Goal: Task Accomplishment & Management: Manage account settings

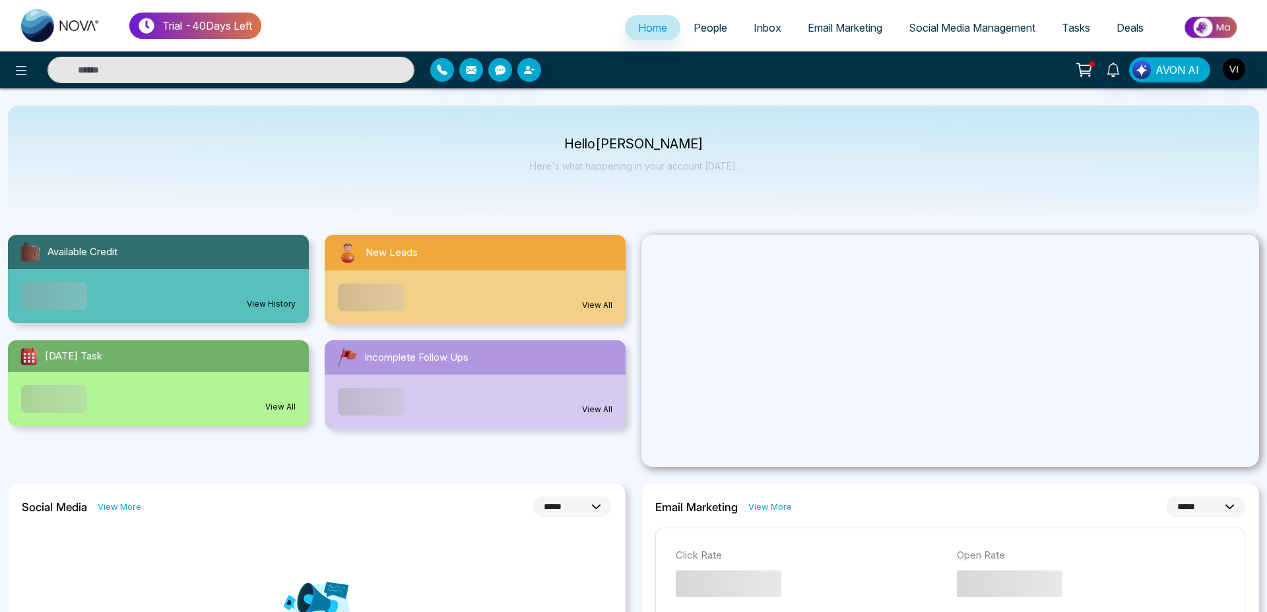
select select "*"
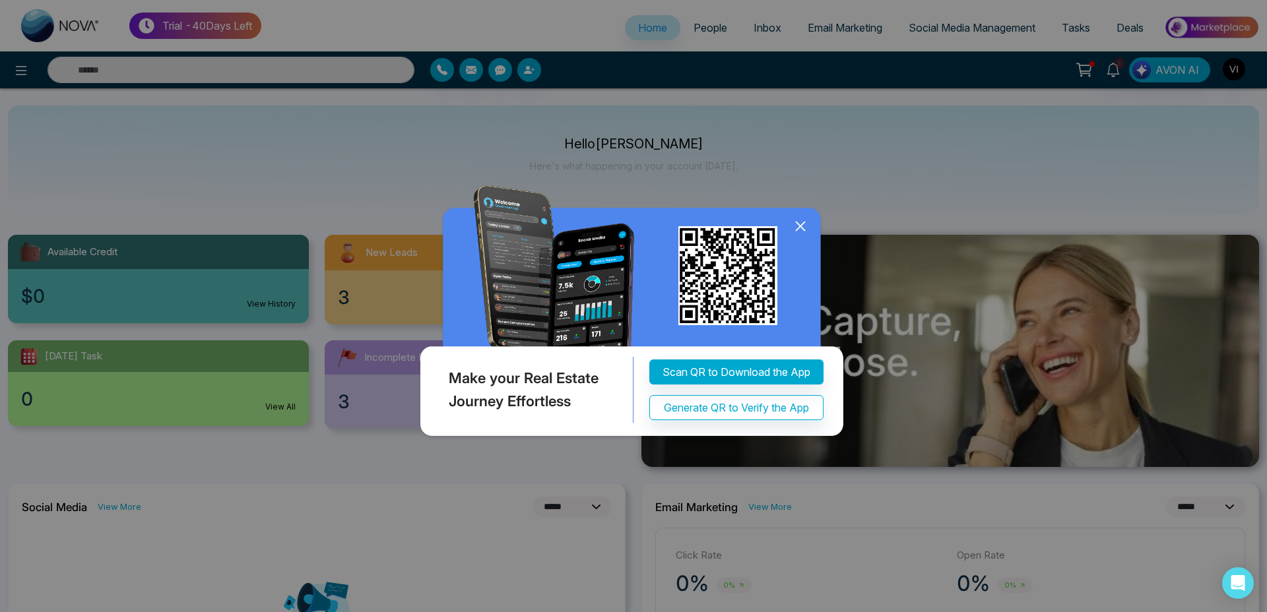
click at [800, 224] on icon at bounding box center [801, 226] width 20 height 20
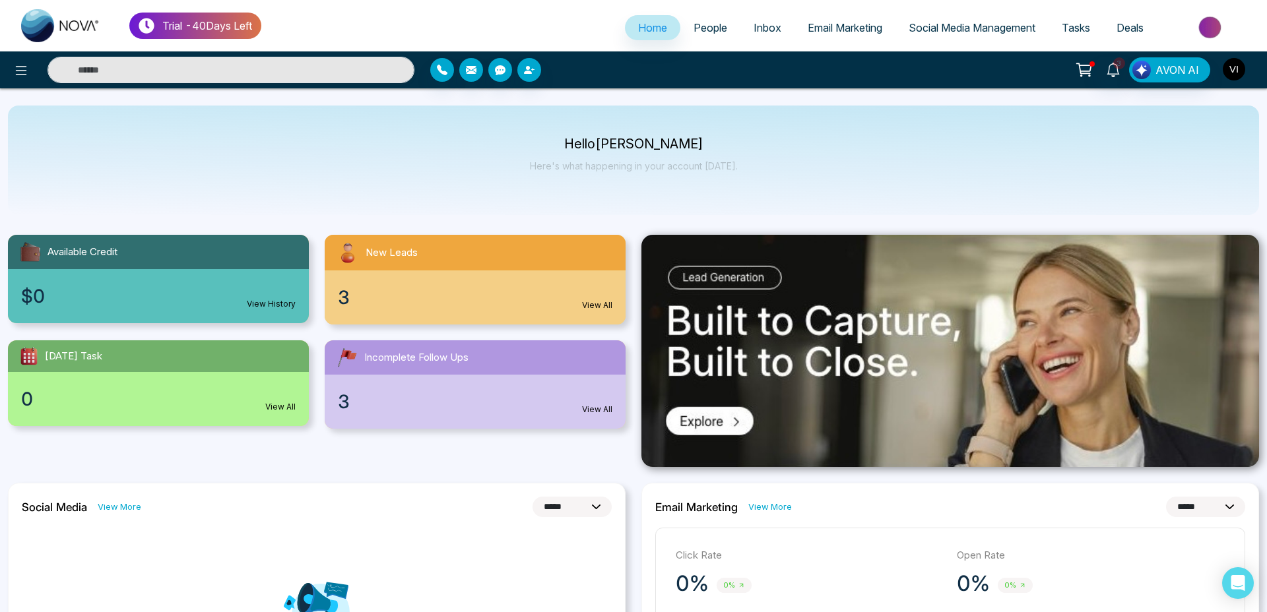
click at [1229, 72] on img "button" at bounding box center [1234, 69] width 22 height 22
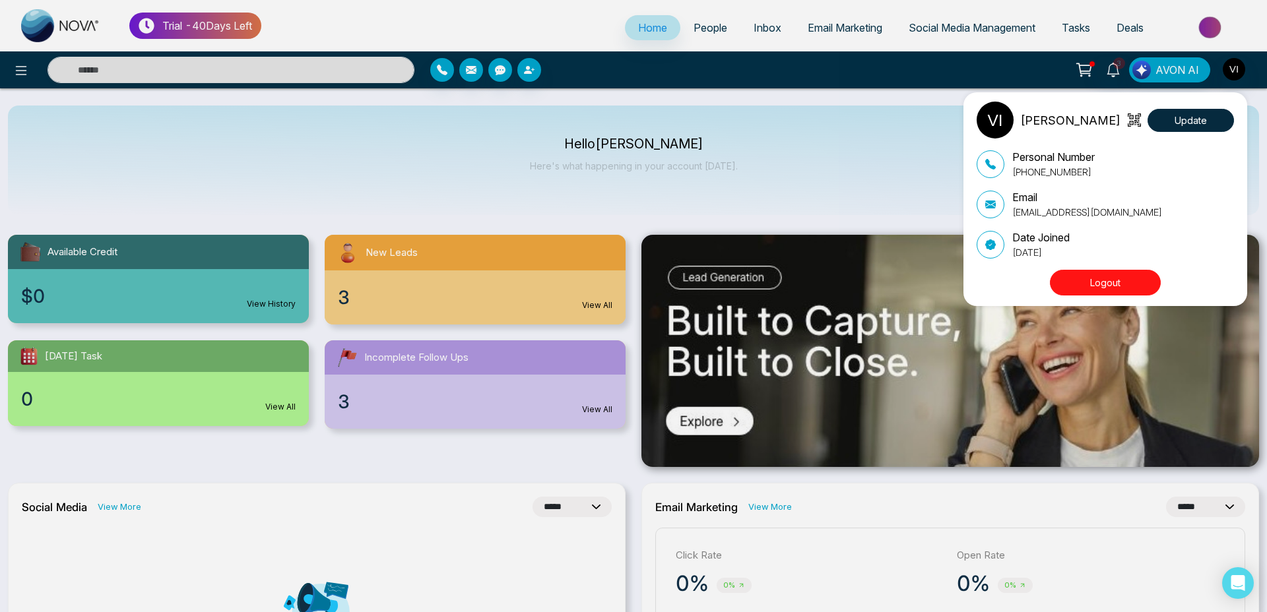
click at [13, 68] on div "[PERSON_NAME] Update Personal Number [PHONE_NUMBER] Email [EMAIL_ADDRESS][DOMAI…" at bounding box center [633, 306] width 1267 height 612
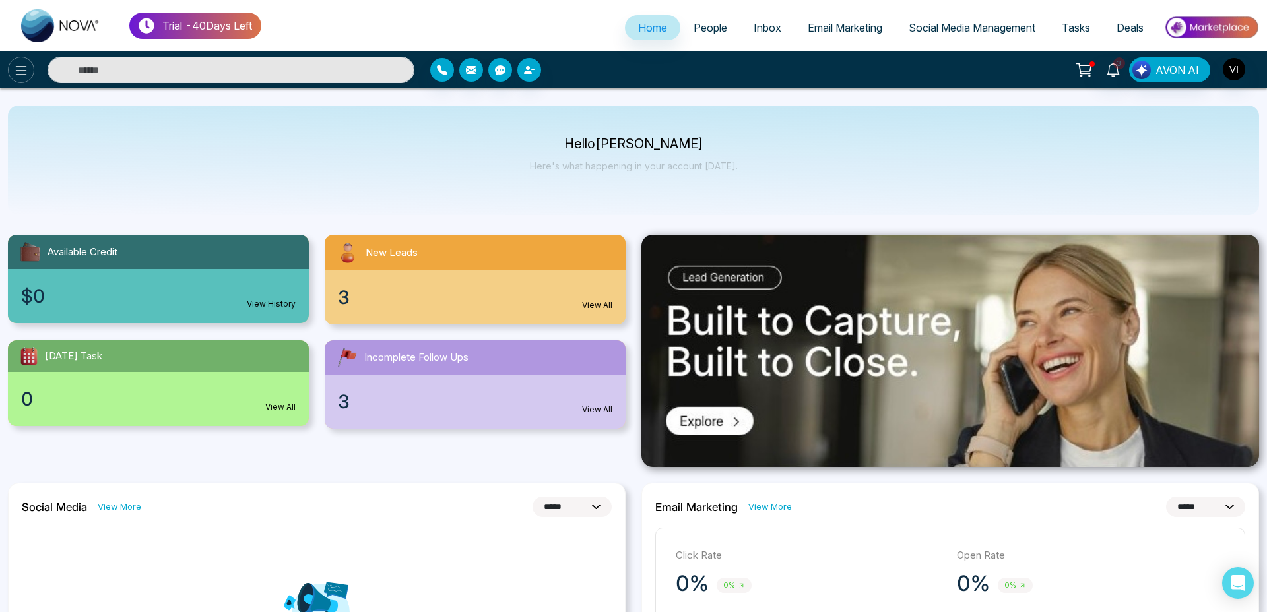
click at [26, 69] on icon at bounding box center [21, 71] width 16 height 16
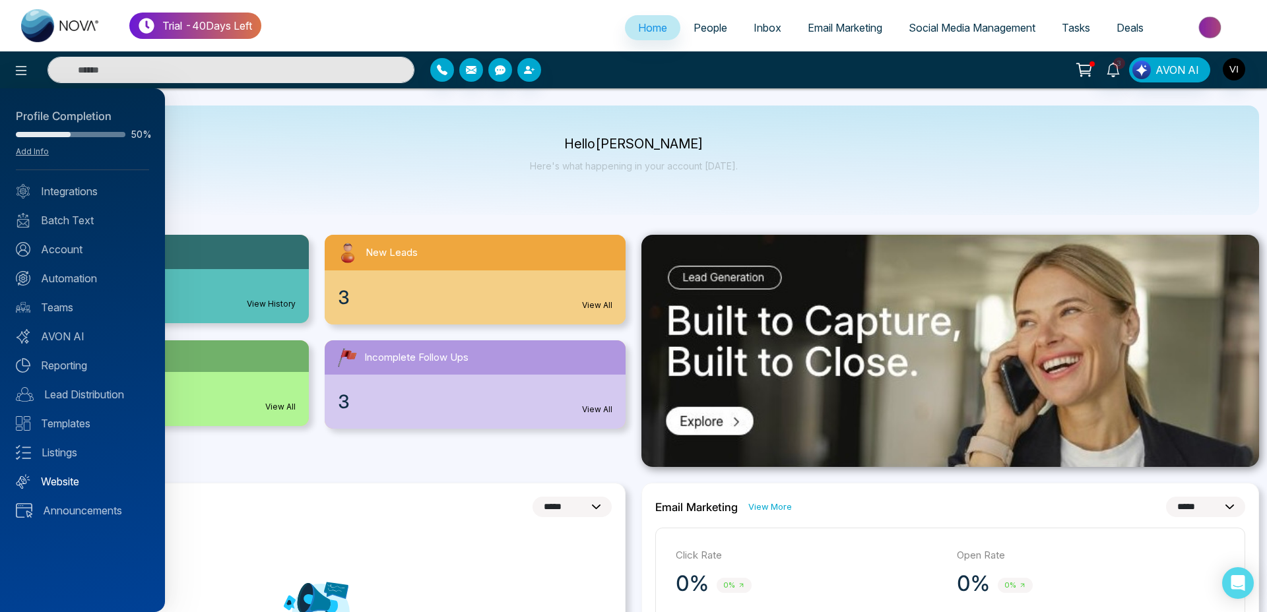
click at [71, 477] on link "Website" at bounding box center [82, 482] width 133 height 16
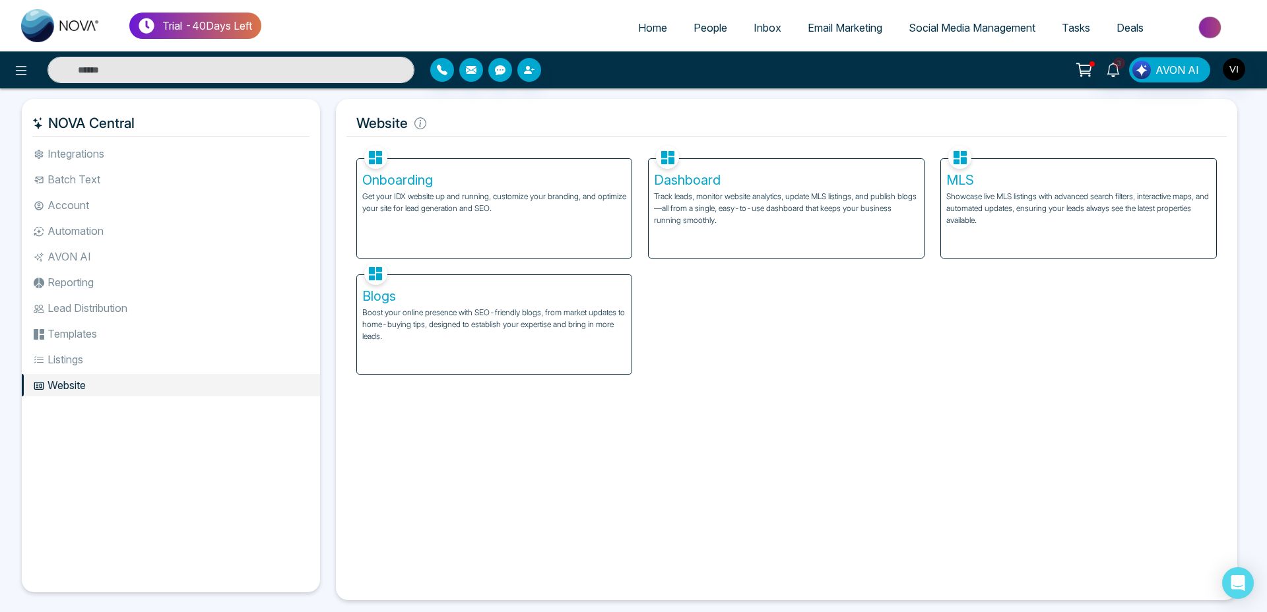
click at [742, 209] on p "Track leads, monitor website analytics, update MLS listings, and publish blogs—…" at bounding box center [786, 209] width 265 height 36
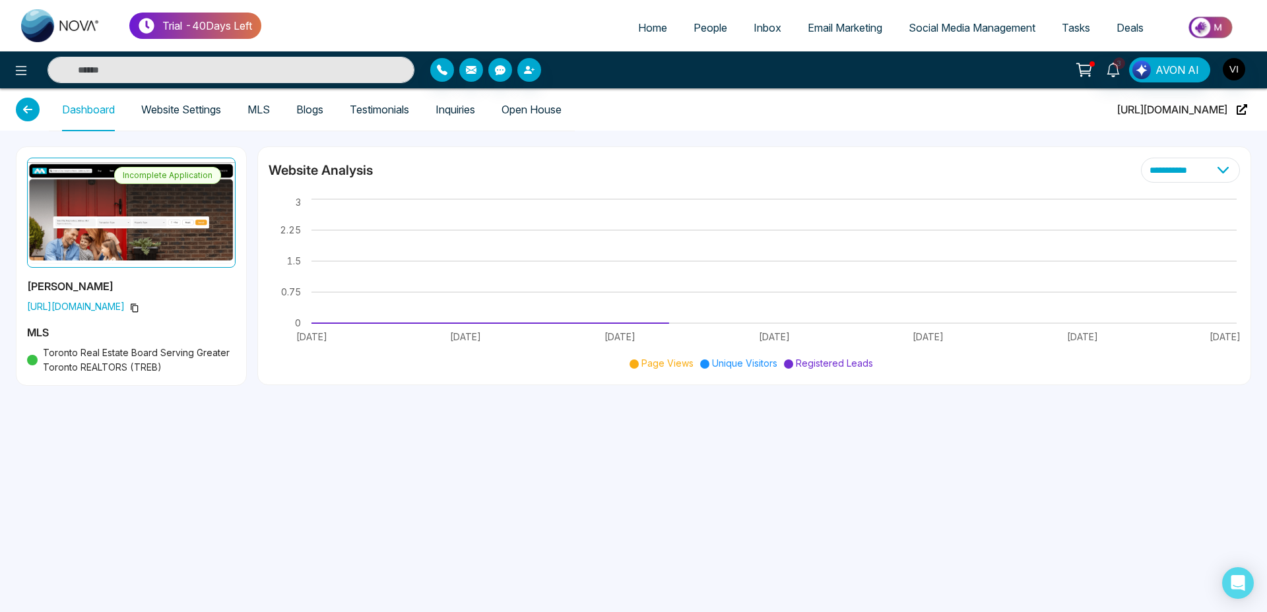
click at [183, 115] on link "Website Settings" at bounding box center [181, 109] width 80 height 11
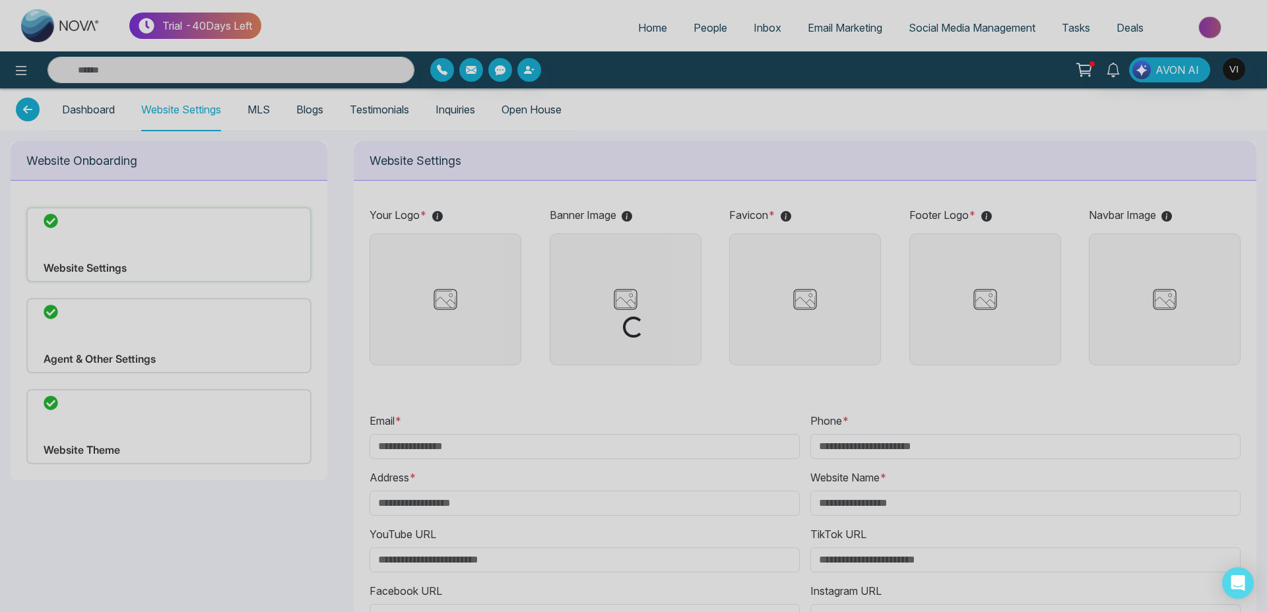
type input "**********"
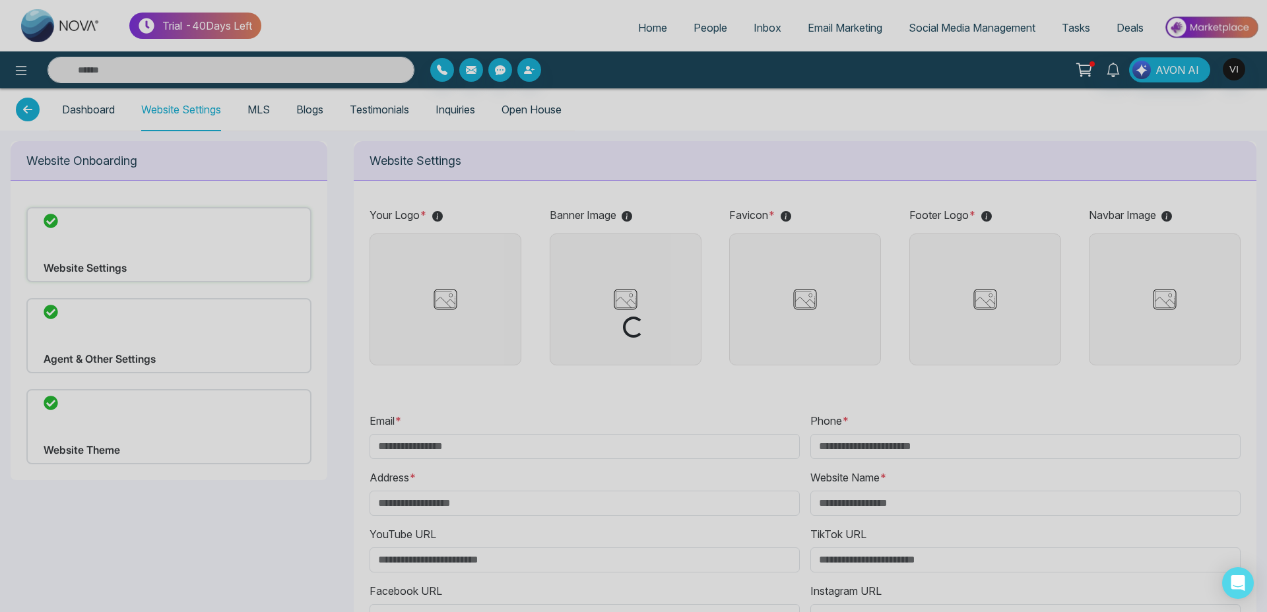
type input "**********"
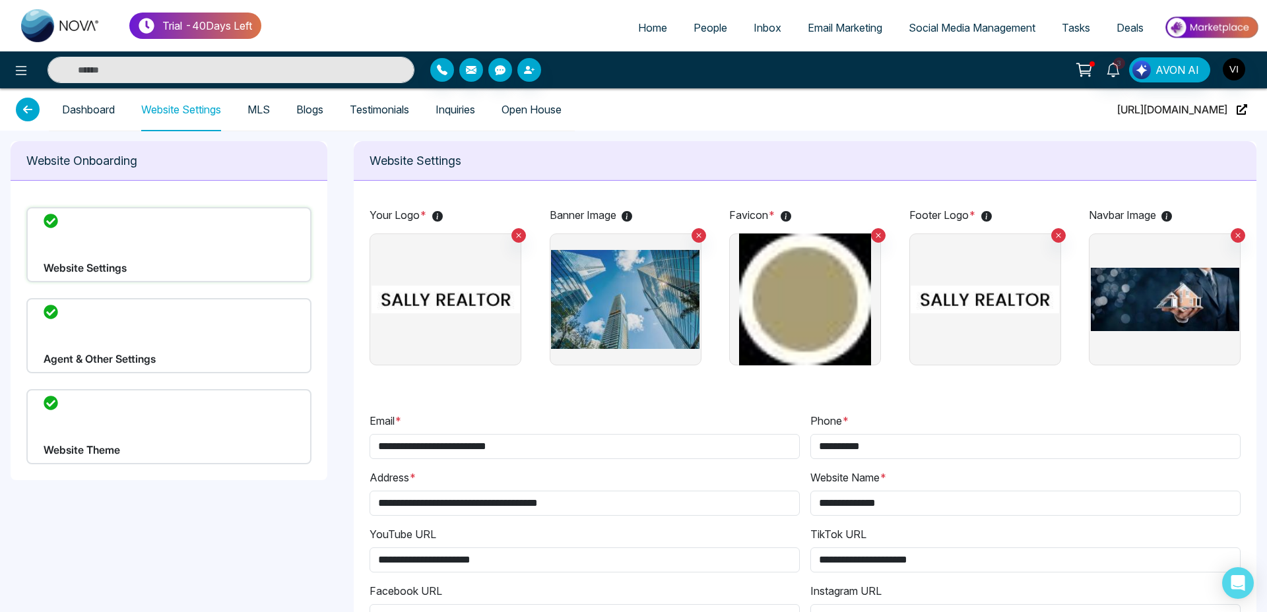
click at [133, 430] on div "Website Theme" at bounding box center [168, 426] width 285 height 75
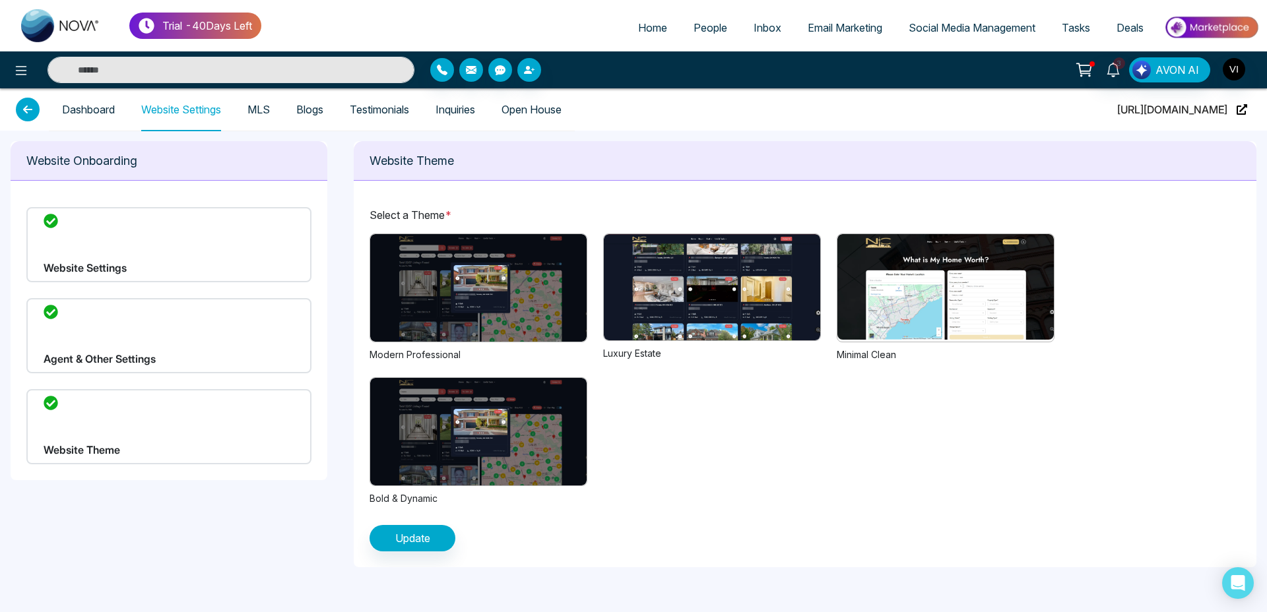
click at [514, 290] on img at bounding box center [478, 288] width 216 height 108
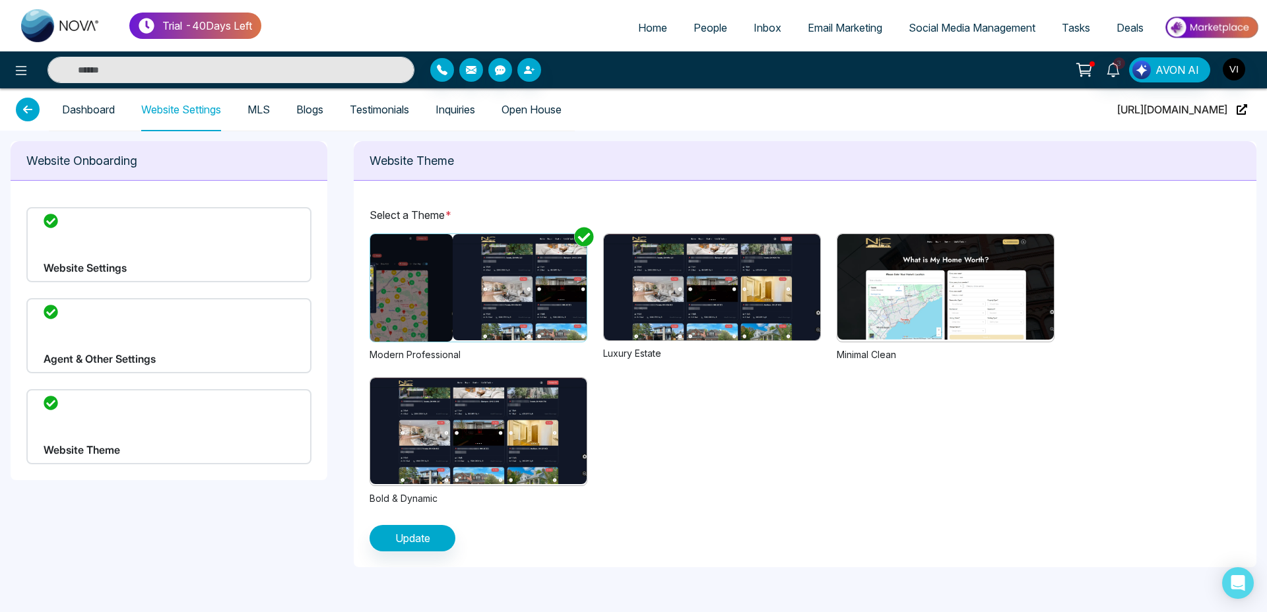
drag, startPoint x: 550, startPoint y: 297, endPoint x: 392, endPoint y: 290, distance: 158.6
click at [397, 290] on img at bounding box center [344, 288] width 216 height 108
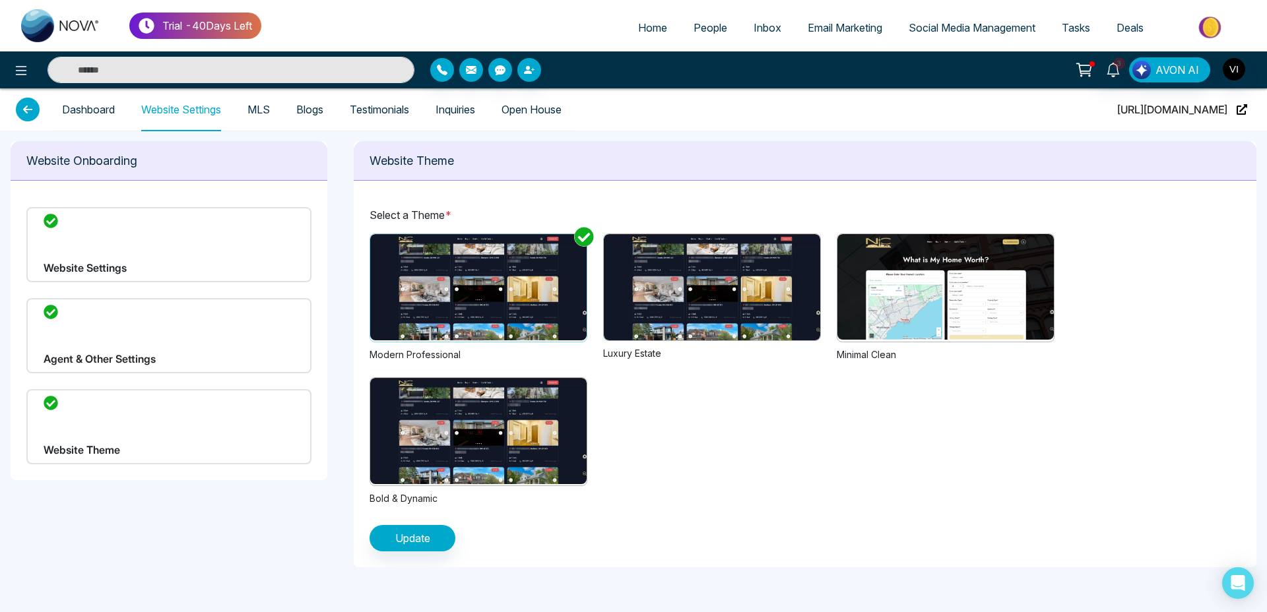
click at [475, 298] on img at bounding box center [478, 287] width 216 height 106
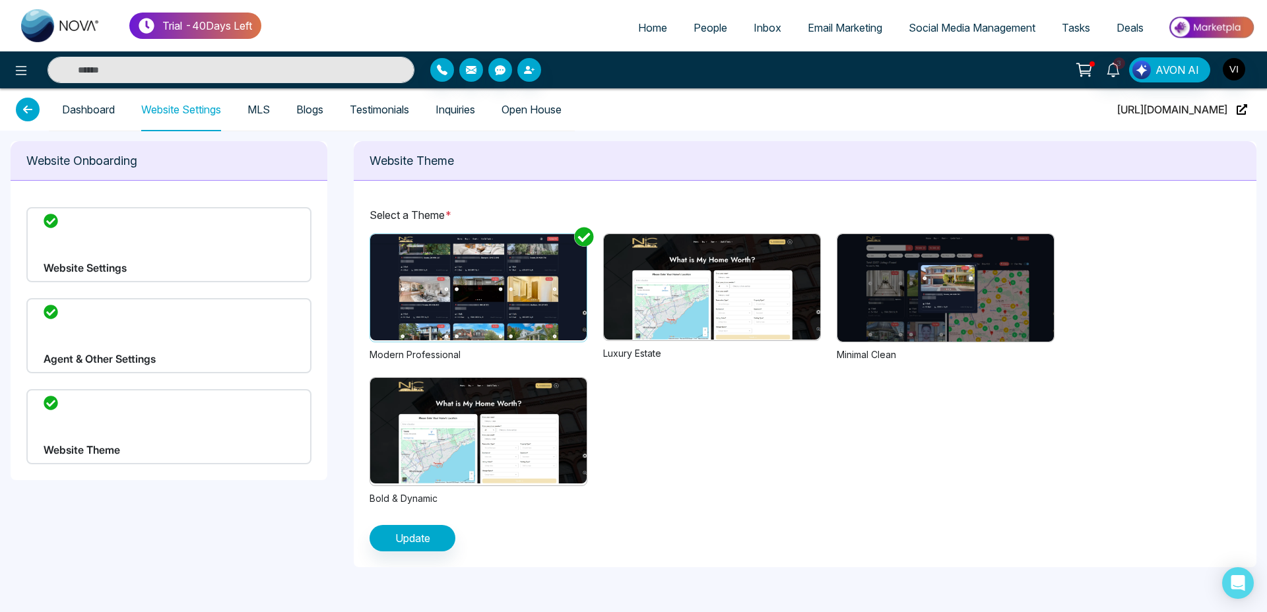
click at [735, 296] on img at bounding box center [712, 287] width 216 height 106
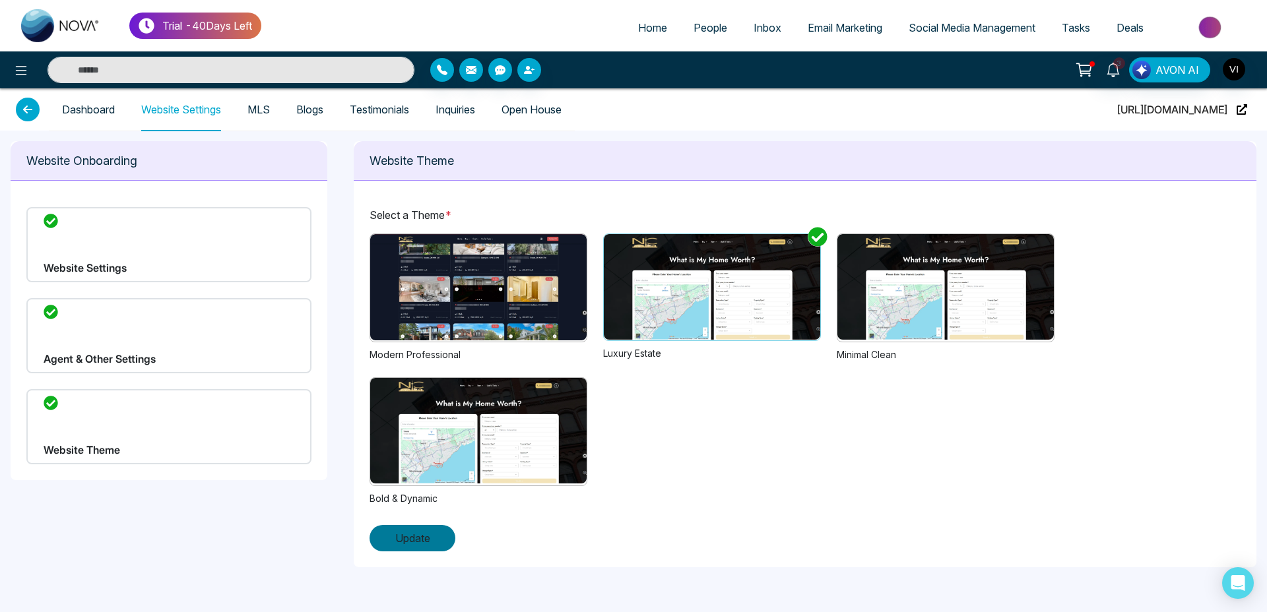
click at [405, 529] on button "Update" at bounding box center [413, 538] width 86 height 26
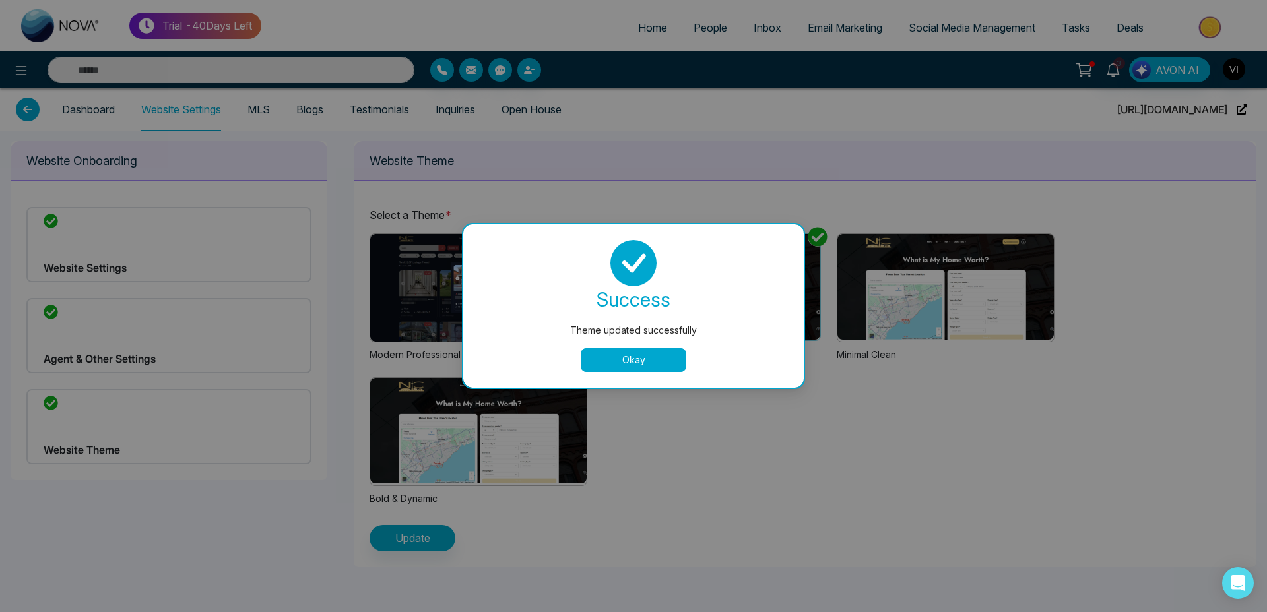
click at [624, 362] on button "Okay" at bounding box center [634, 360] width 106 height 24
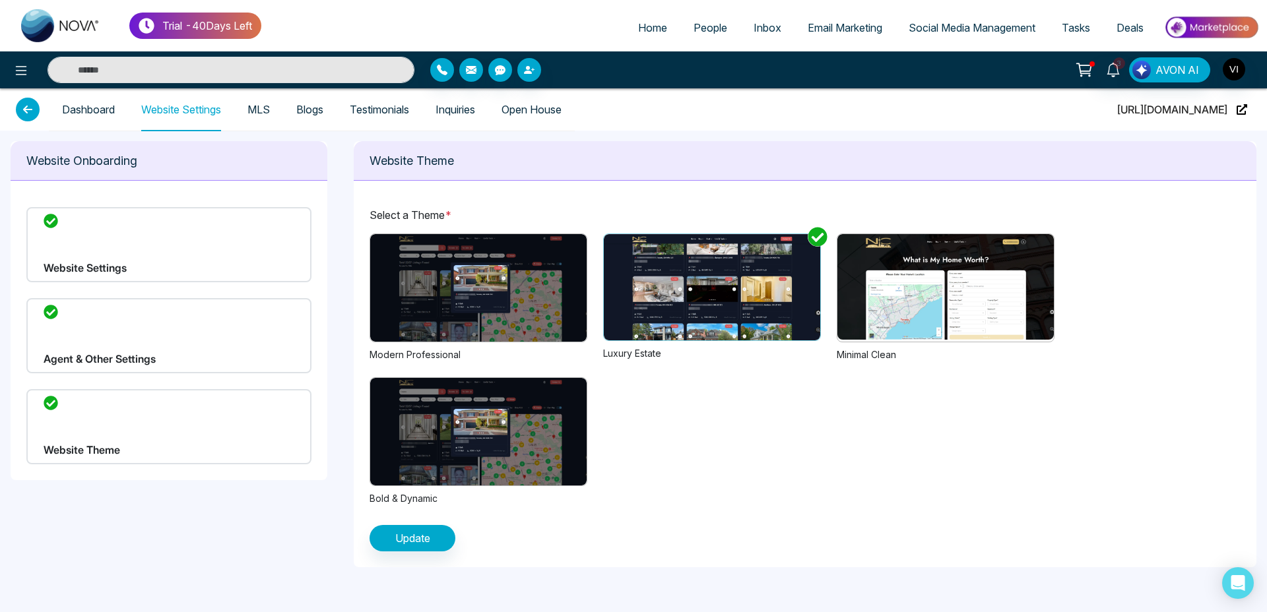
click at [979, 304] on img at bounding box center [946, 287] width 216 height 106
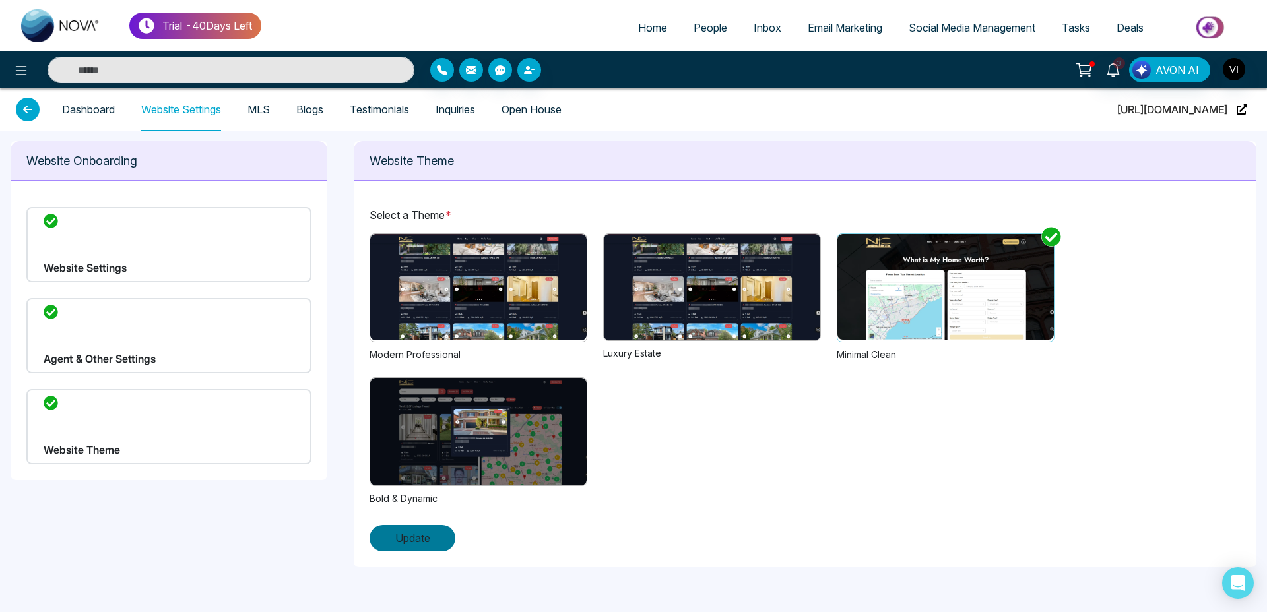
click at [413, 529] on button "Update" at bounding box center [413, 538] width 86 height 26
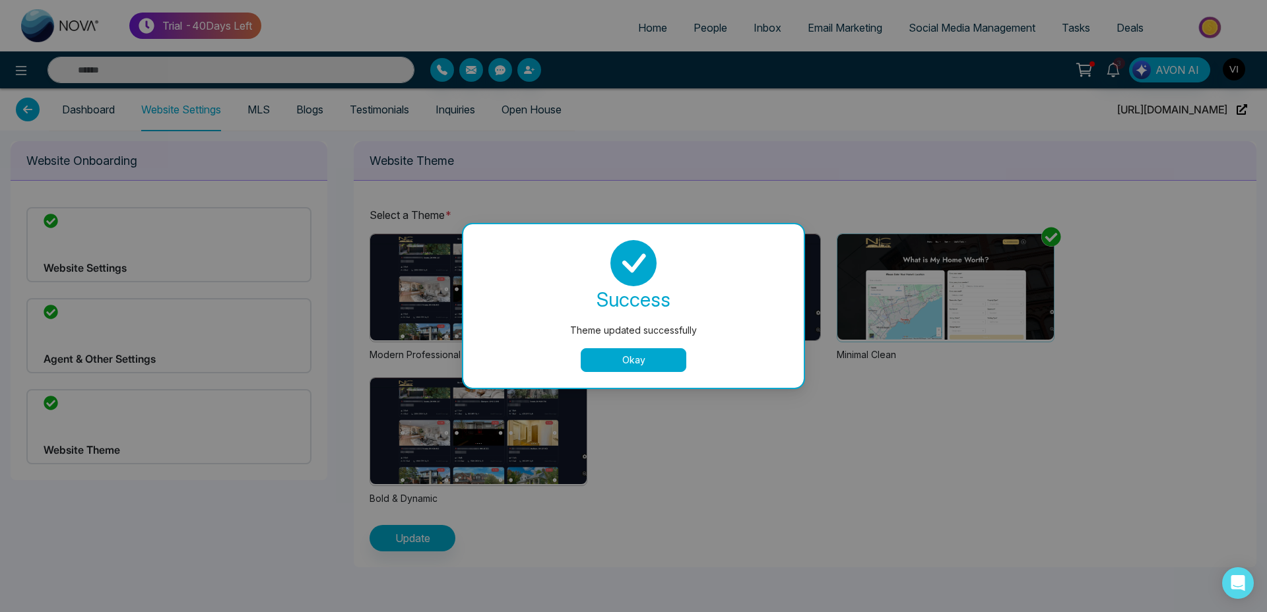
click at [637, 356] on button "Okay" at bounding box center [634, 360] width 106 height 24
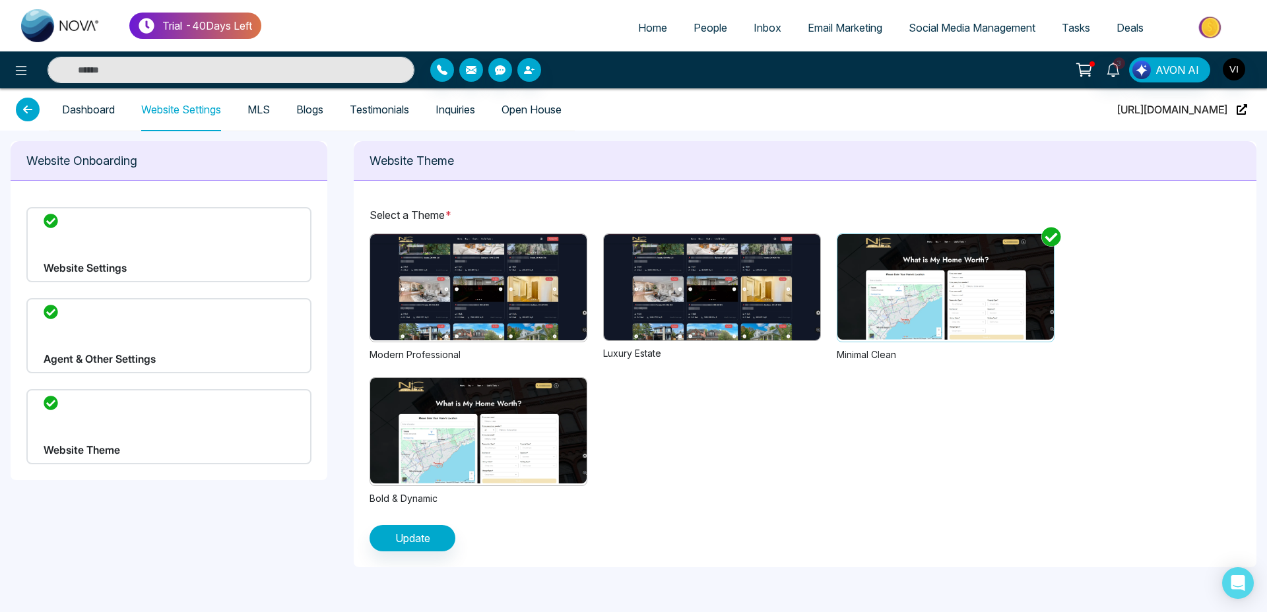
click at [142, 251] on div "Website Settings" at bounding box center [168, 244] width 285 height 75
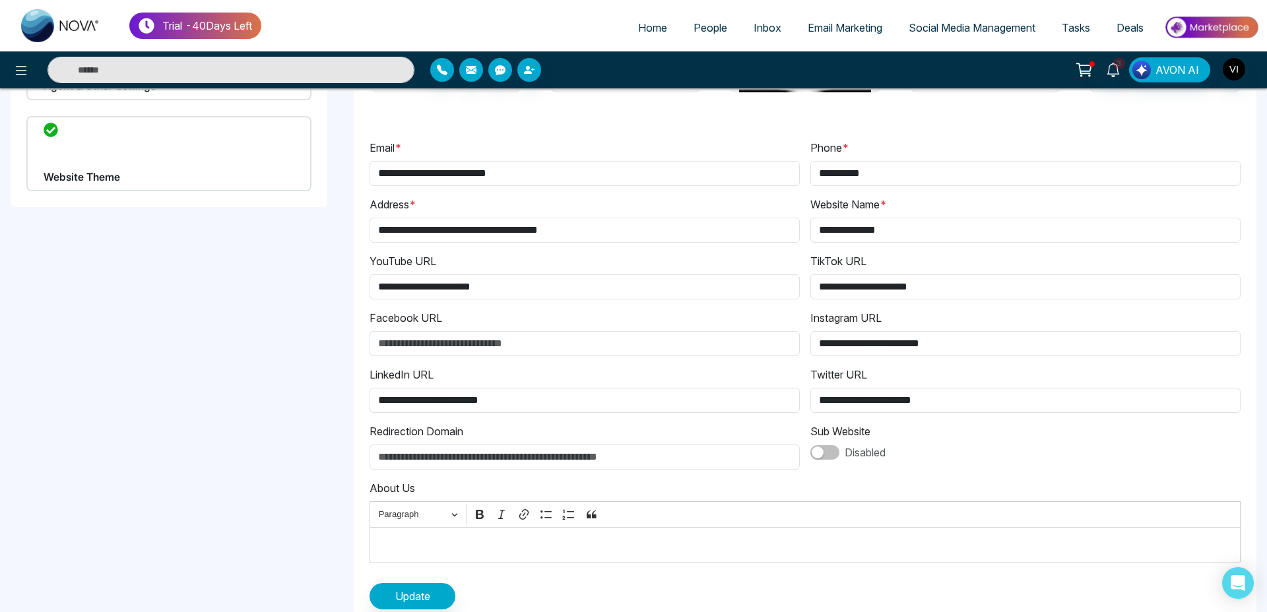
scroll to position [297, 0]
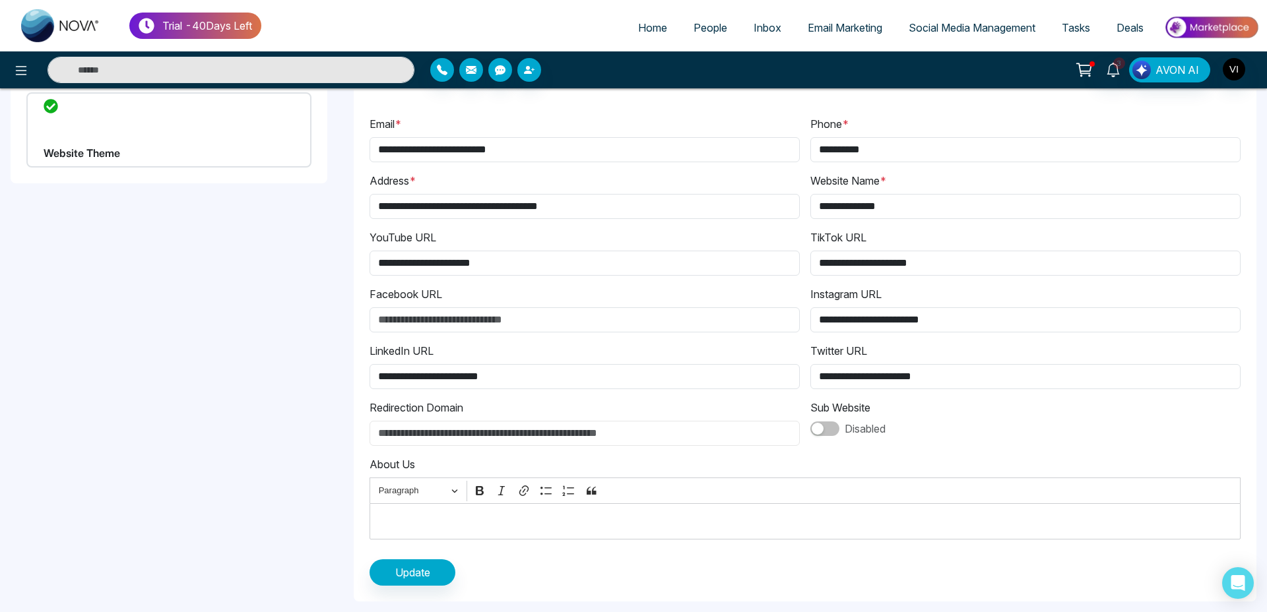
click at [445, 436] on input "Redirection Domain" at bounding box center [585, 433] width 430 height 25
click at [839, 431] on div "Disabled" at bounding box center [1025, 429] width 430 height 16
click at [832, 432] on button "button" at bounding box center [824, 429] width 29 height 15
click at [418, 438] on input "Redirection Domain" at bounding box center [585, 433] width 430 height 25
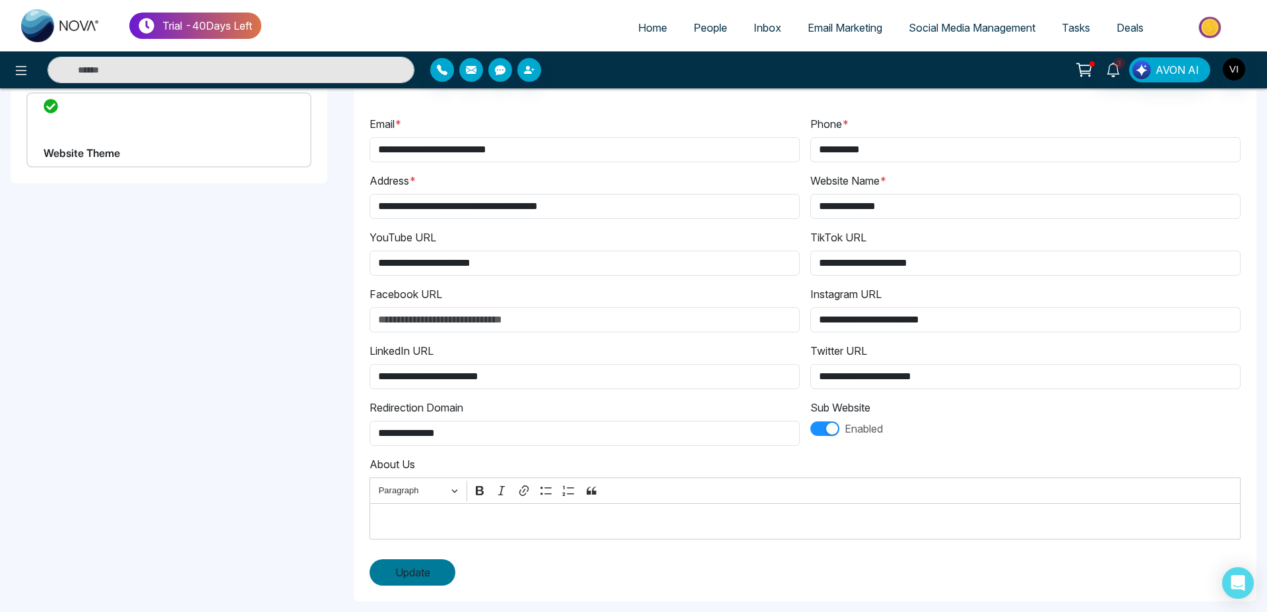
click at [426, 572] on span "Update" at bounding box center [412, 573] width 35 height 16
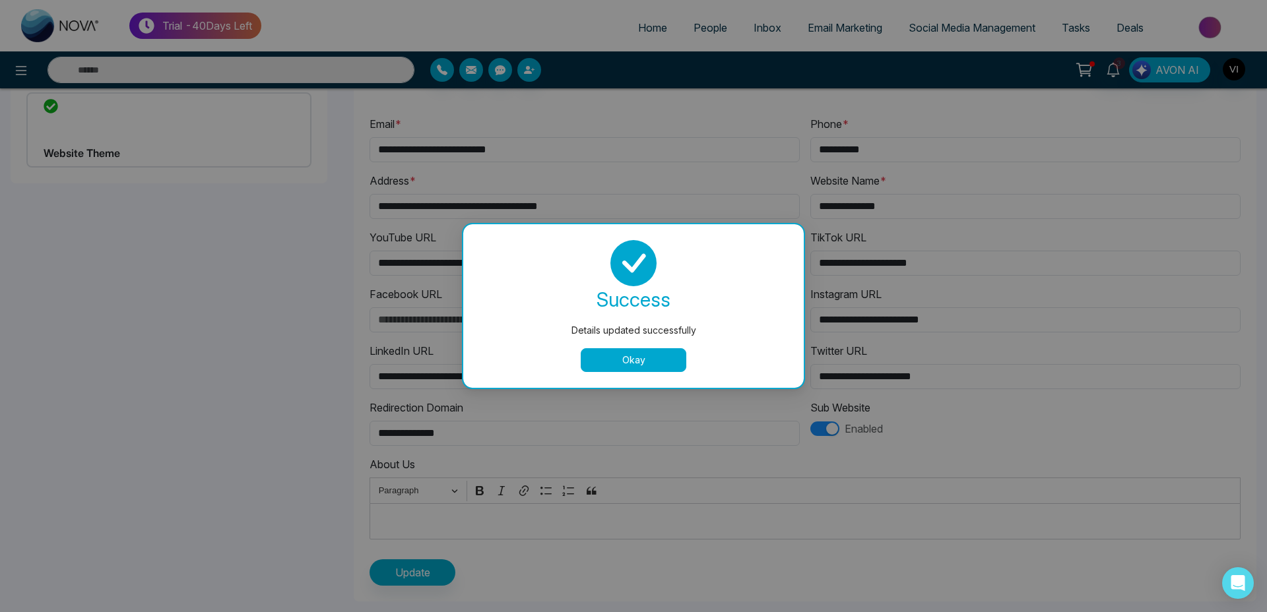
click at [625, 355] on button "Okay" at bounding box center [634, 360] width 106 height 24
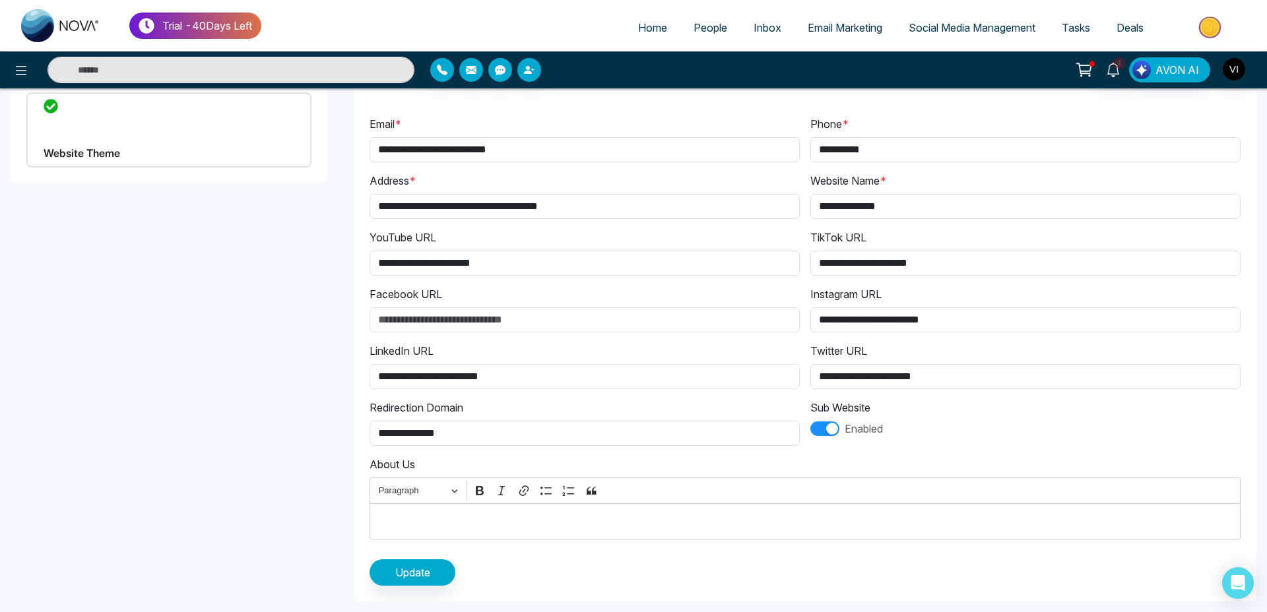
drag, startPoint x: 414, startPoint y: 374, endPoint x: 334, endPoint y: 365, distance: 81.0
click at [334, 365] on div "**********" at bounding box center [633, 223] width 1267 height 779
click at [376, 432] on input "**********" at bounding box center [585, 433] width 430 height 25
paste input "********"
type input "**********"
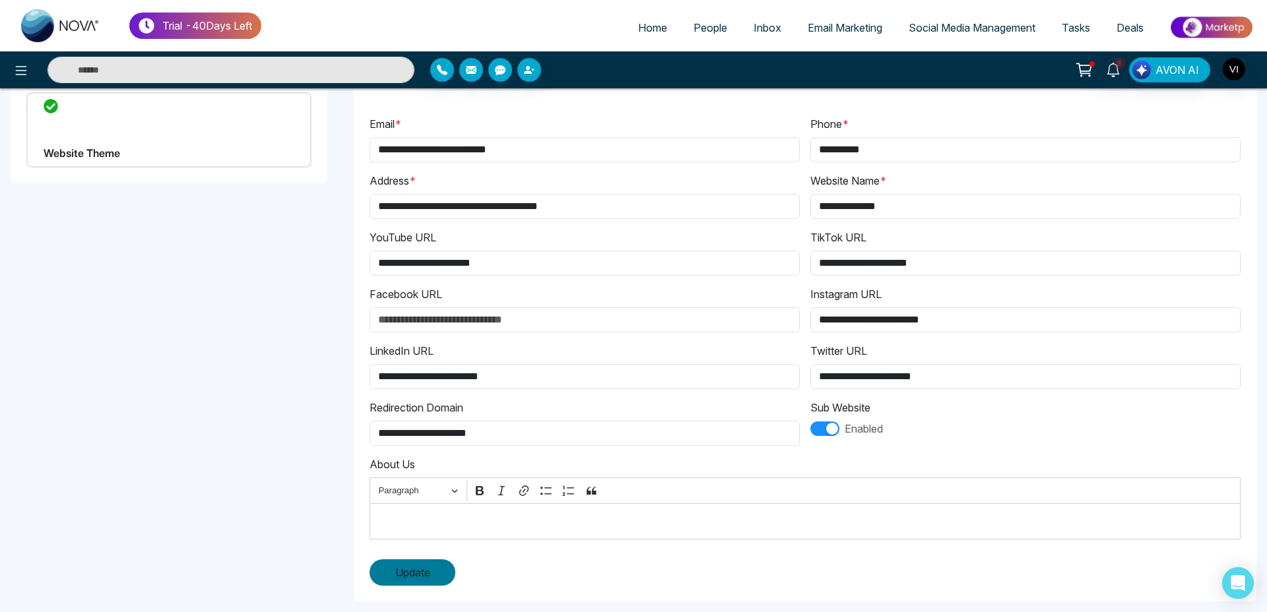
click at [426, 566] on span "Update" at bounding box center [412, 573] width 35 height 16
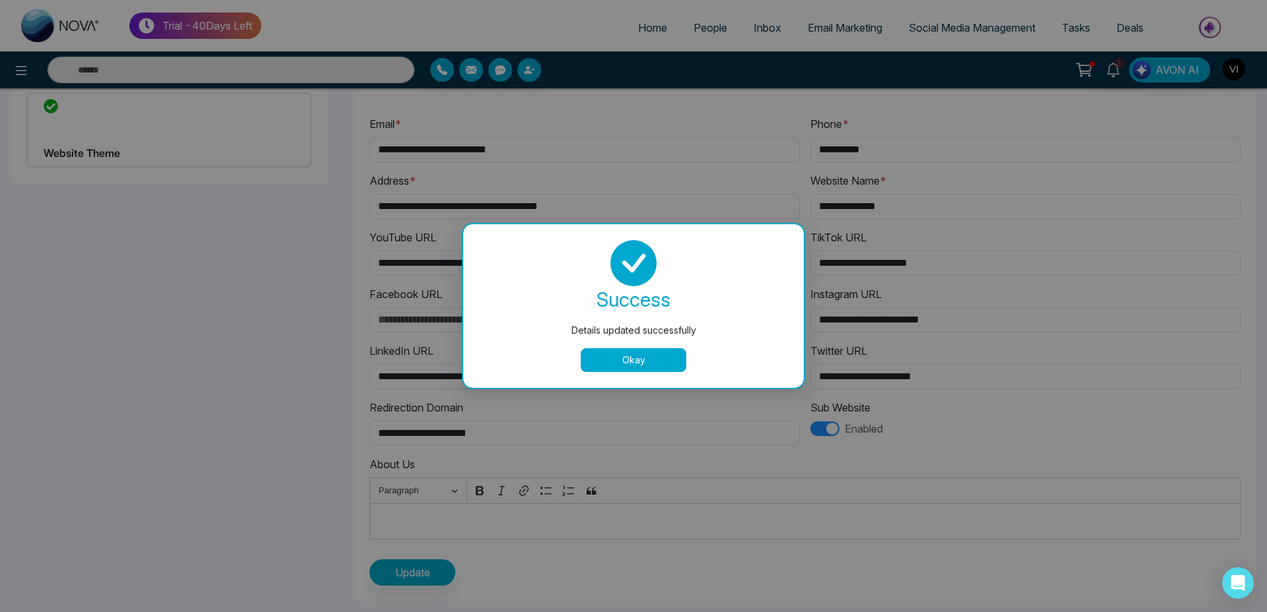
click at [612, 362] on button "Okay" at bounding box center [634, 360] width 106 height 24
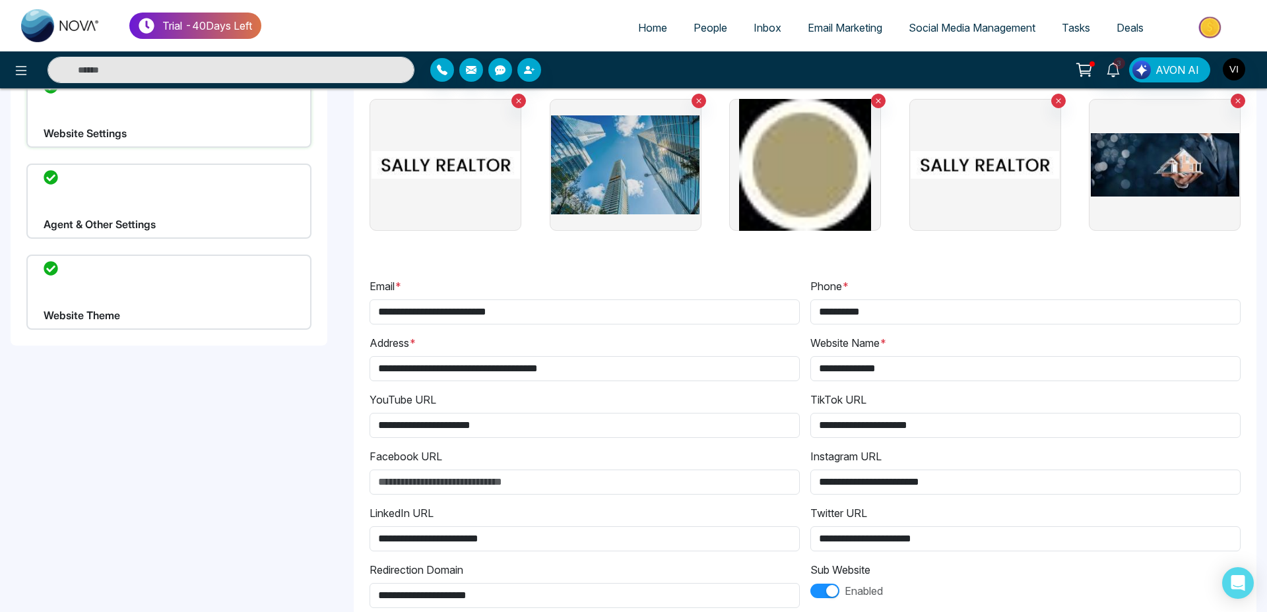
scroll to position [0, 0]
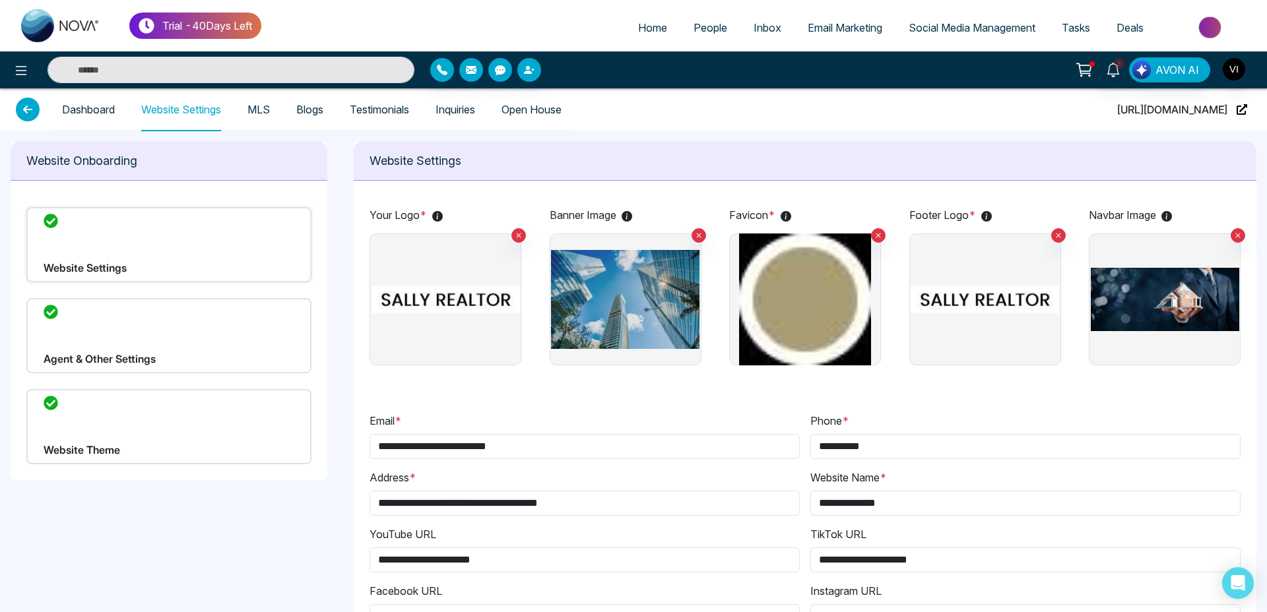
click at [95, 353] on div "Agent & Other Settings" at bounding box center [168, 335] width 285 height 75
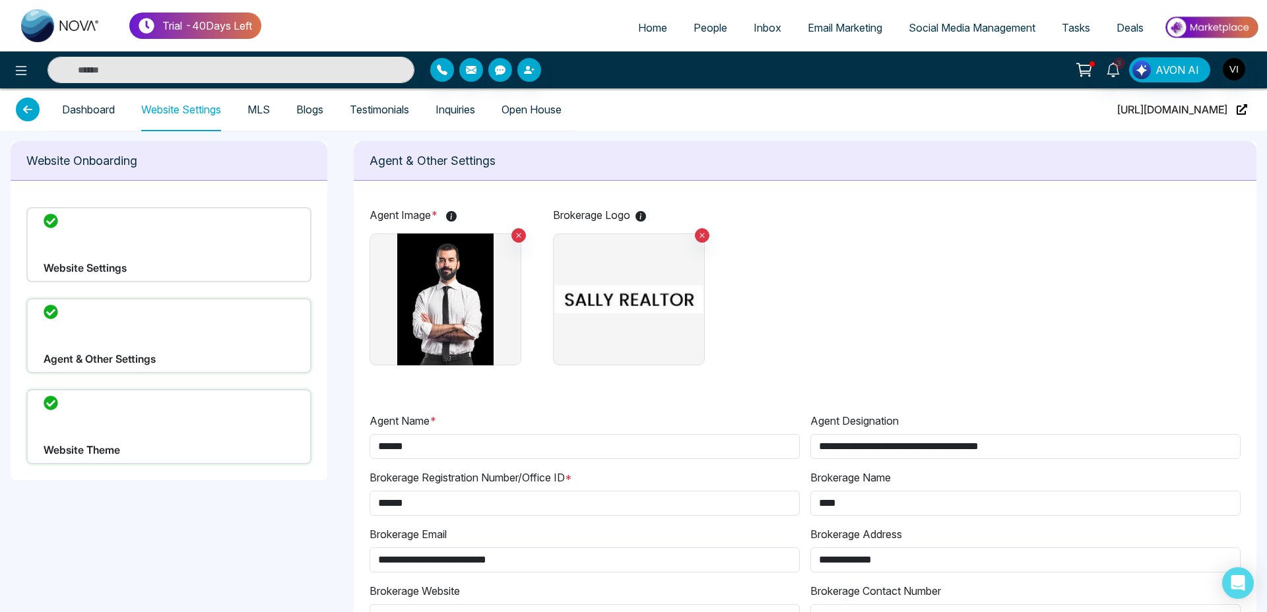
click at [135, 247] on div "Website Settings" at bounding box center [168, 244] width 285 height 75
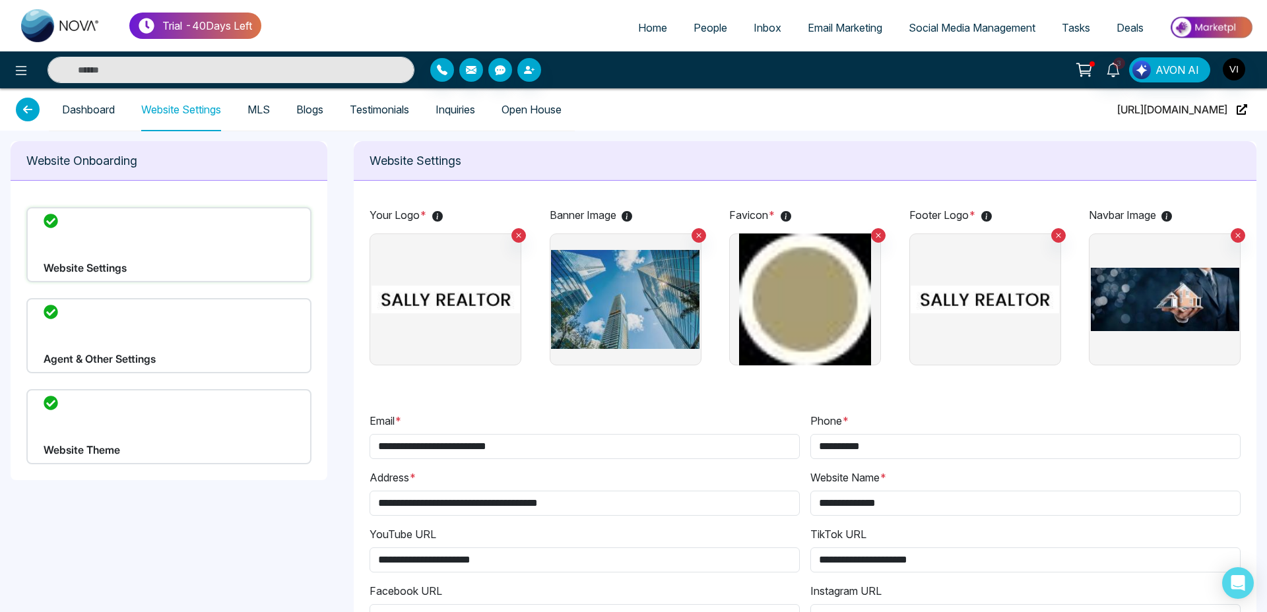
click at [72, 446] on div "Website Theme" at bounding box center [168, 426] width 285 height 75
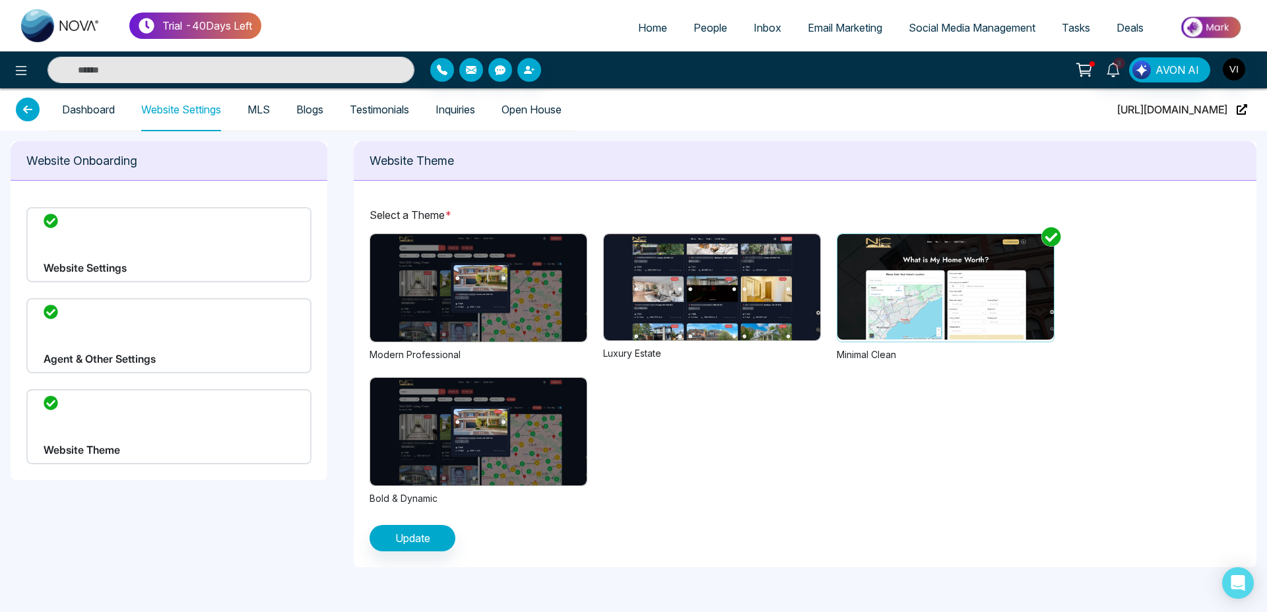
click at [719, 298] on img at bounding box center [712, 287] width 216 height 106
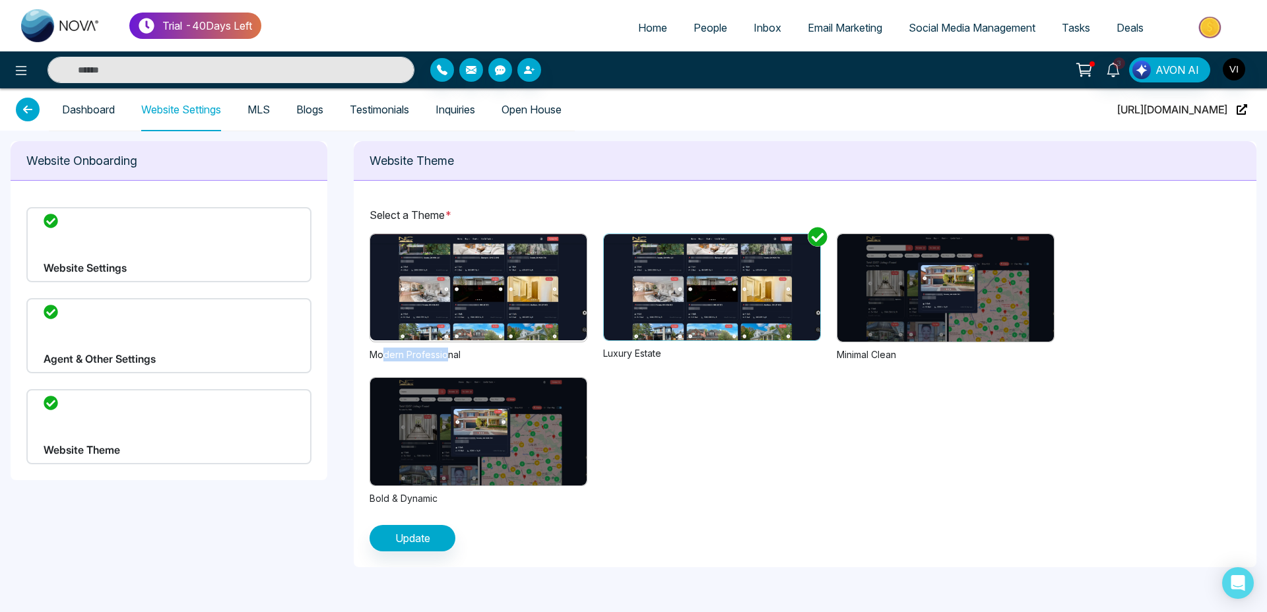
drag, startPoint x: 384, startPoint y: 354, endPoint x: 447, endPoint y: 352, distance: 62.7
click at [447, 352] on div "Modern Professional" at bounding box center [479, 355] width 218 height 14
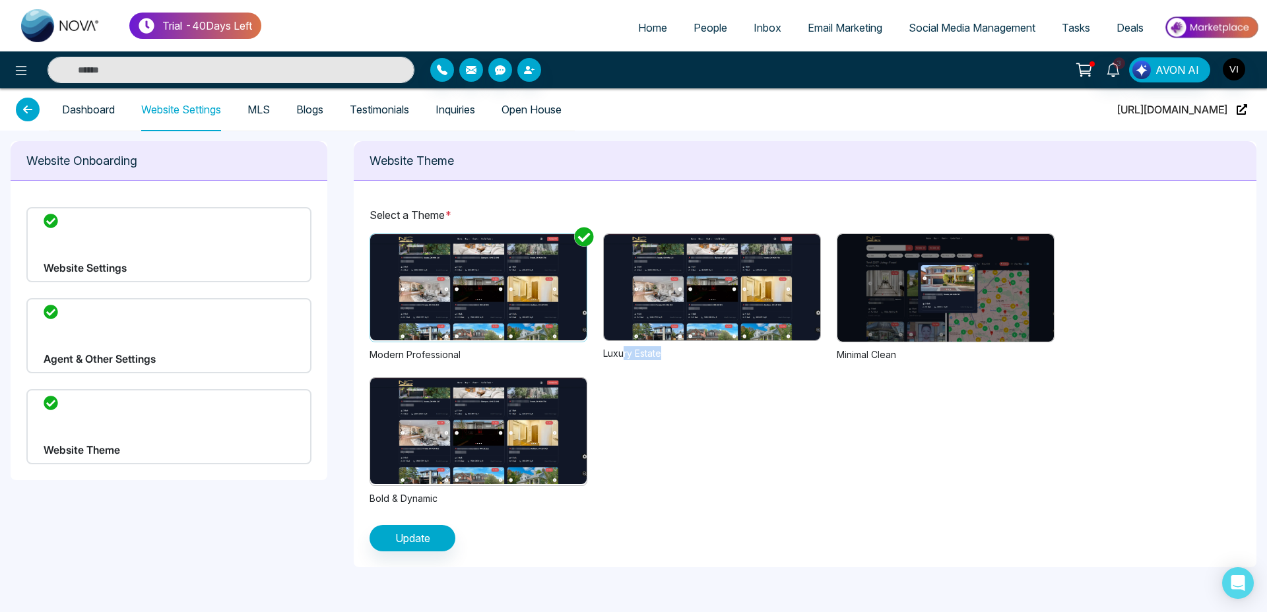
drag, startPoint x: 623, startPoint y: 348, endPoint x: 702, endPoint y: 355, distance: 78.9
click at [702, 355] on div "Luxury Estate" at bounding box center [712, 353] width 218 height 14
click at [888, 358] on div "Minimal Clean" at bounding box center [946, 355] width 218 height 14
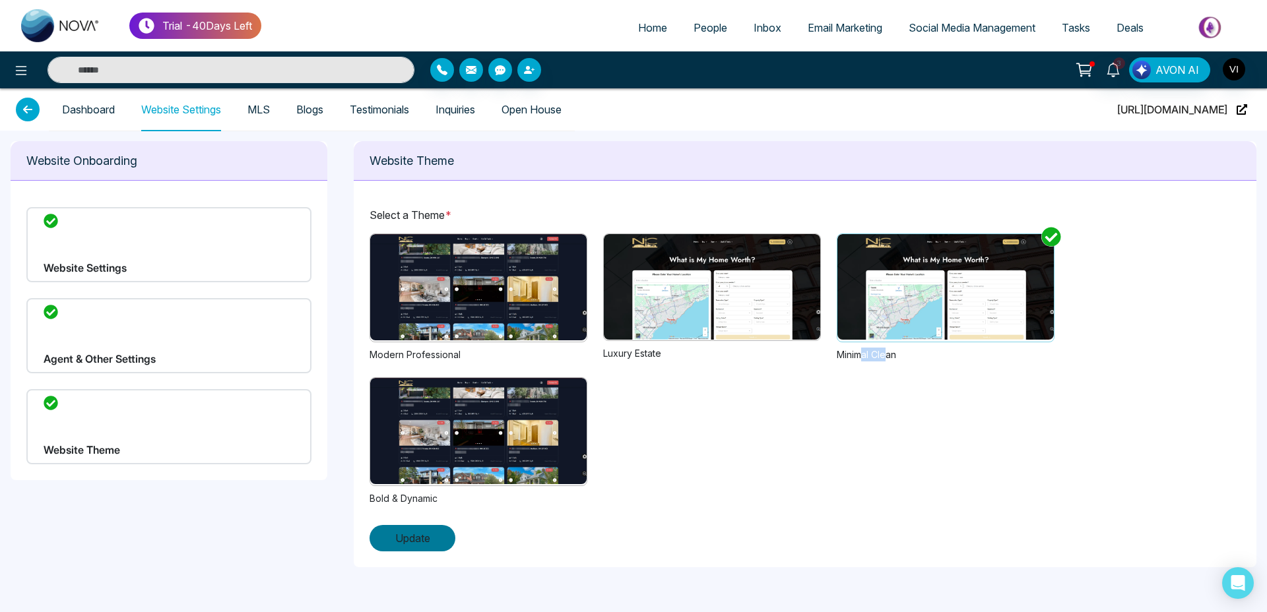
click at [415, 541] on span "Update" at bounding box center [412, 539] width 35 height 16
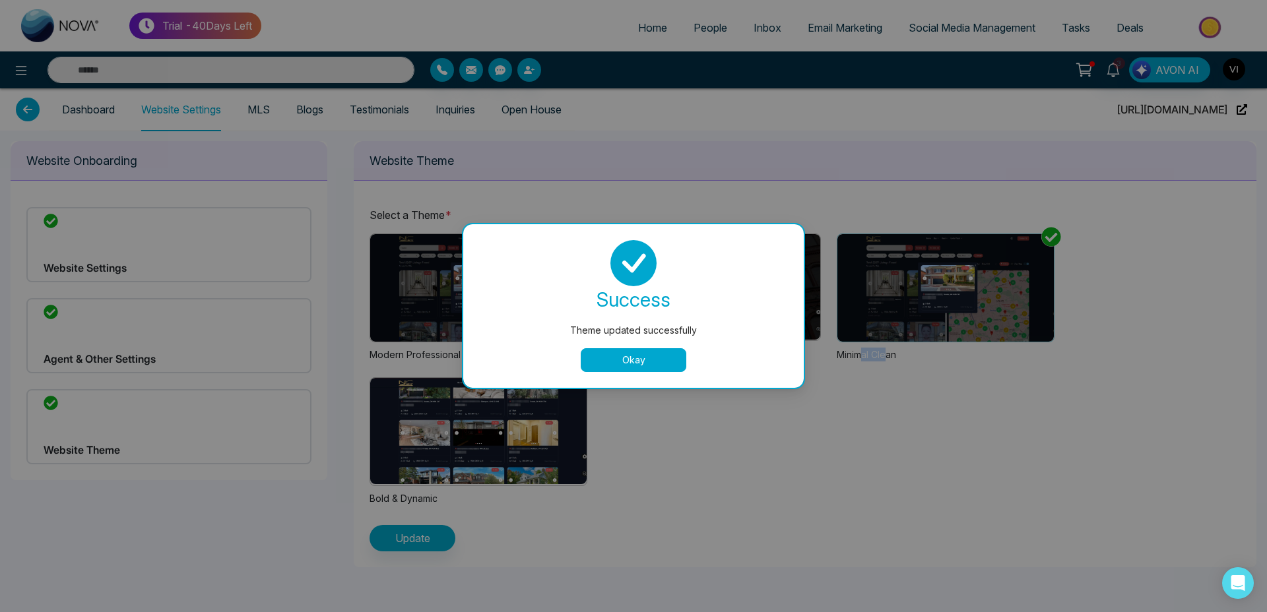
click at [609, 360] on button "Okay" at bounding box center [634, 360] width 106 height 24
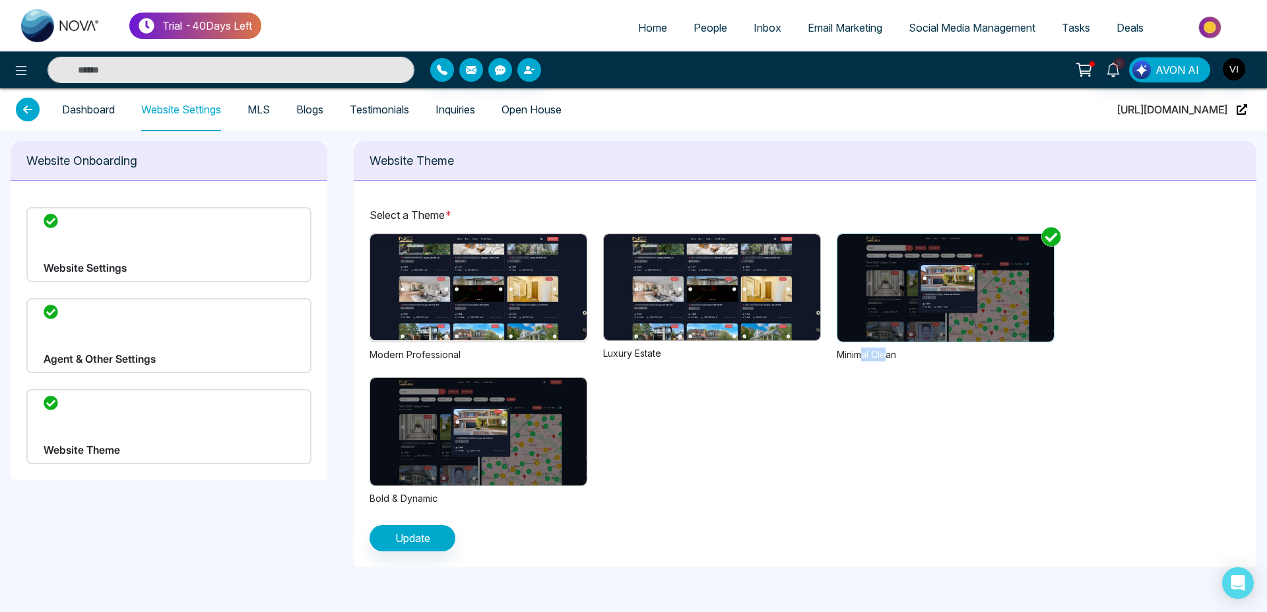
click at [734, 297] on img at bounding box center [712, 287] width 216 height 106
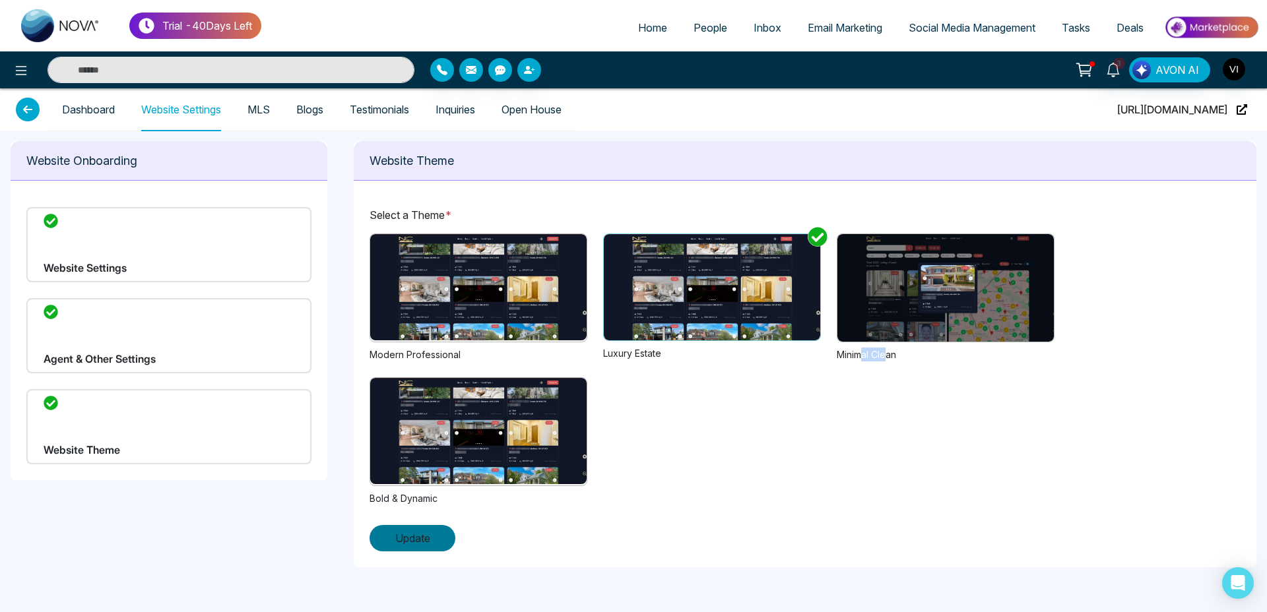
click at [415, 533] on span "Update" at bounding box center [412, 539] width 35 height 16
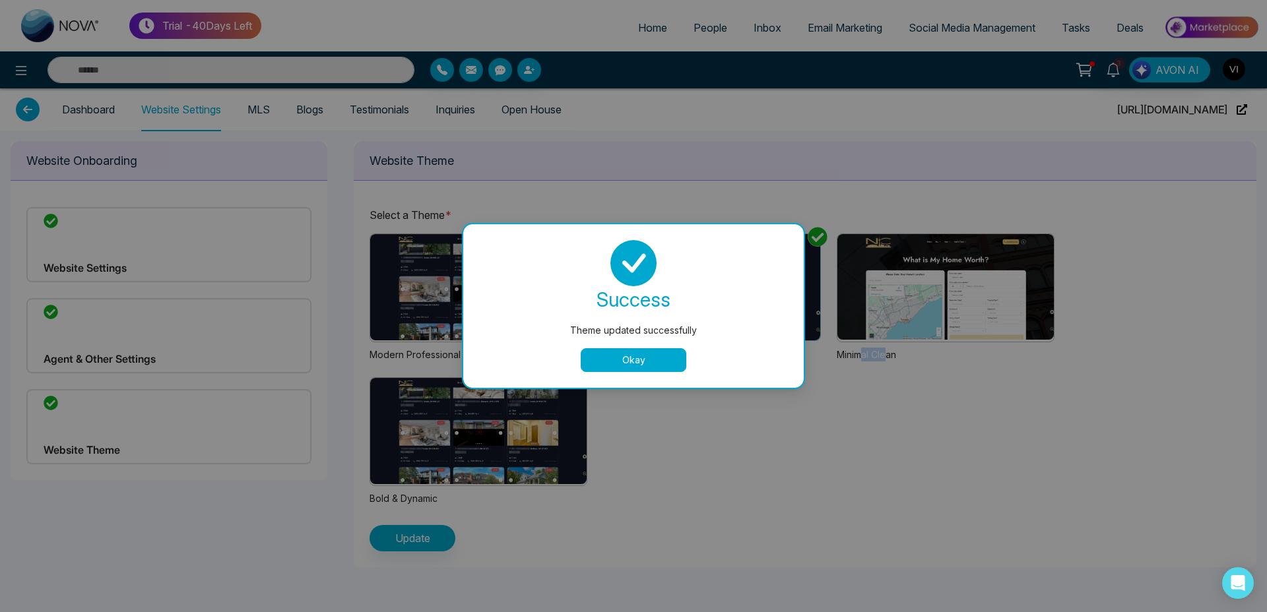
drag, startPoint x: 619, startPoint y: 364, endPoint x: 596, endPoint y: 339, distance: 33.6
click at [619, 364] on button "Okay" at bounding box center [634, 360] width 106 height 24
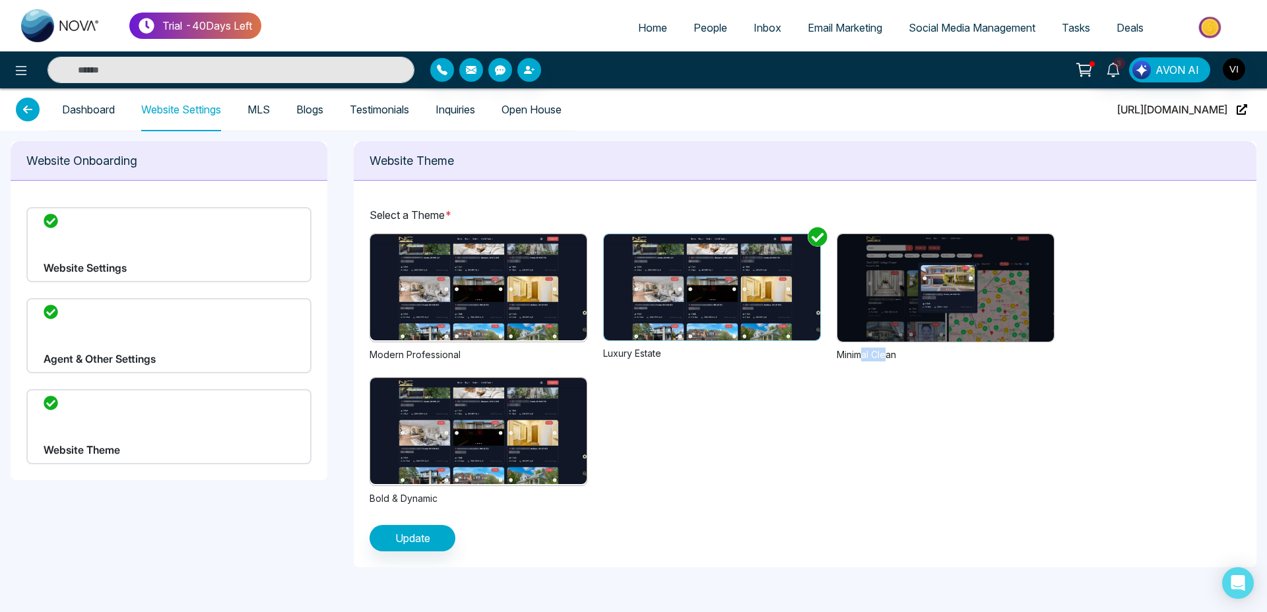
click at [490, 298] on img at bounding box center [478, 287] width 216 height 106
click at [424, 544] on span "Update" at bounding box center [412, 539] width 35 height 16
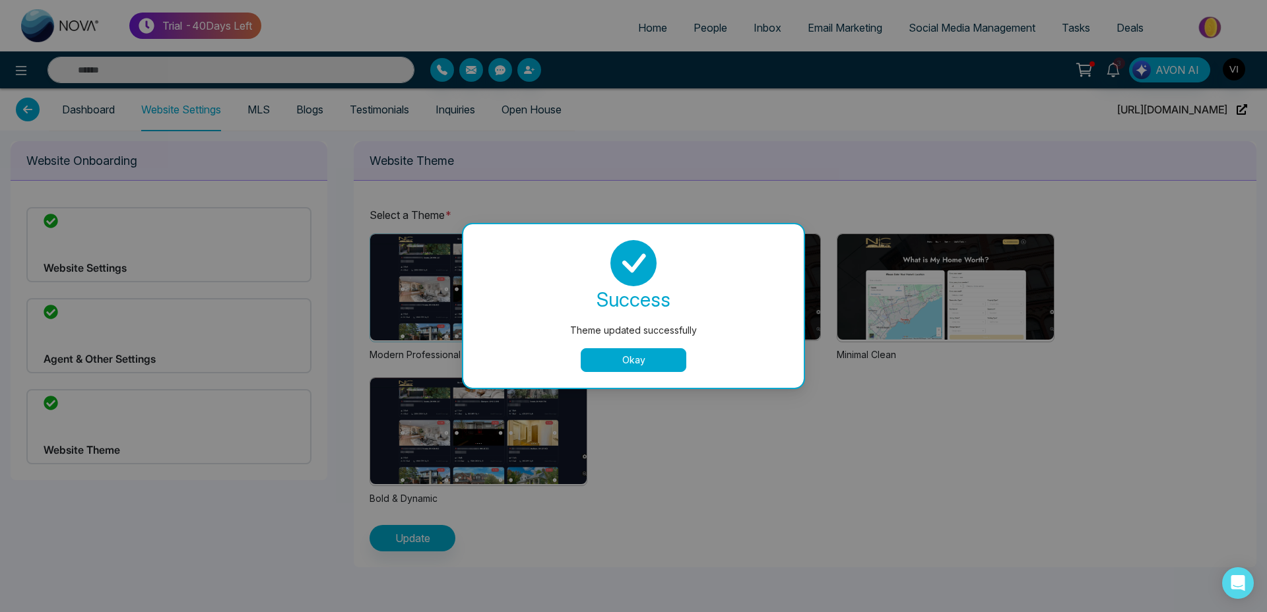
click at [610, 378] on div "success Theme updated successfully Okay" at bounding box center [633, 306] width 341 height 164
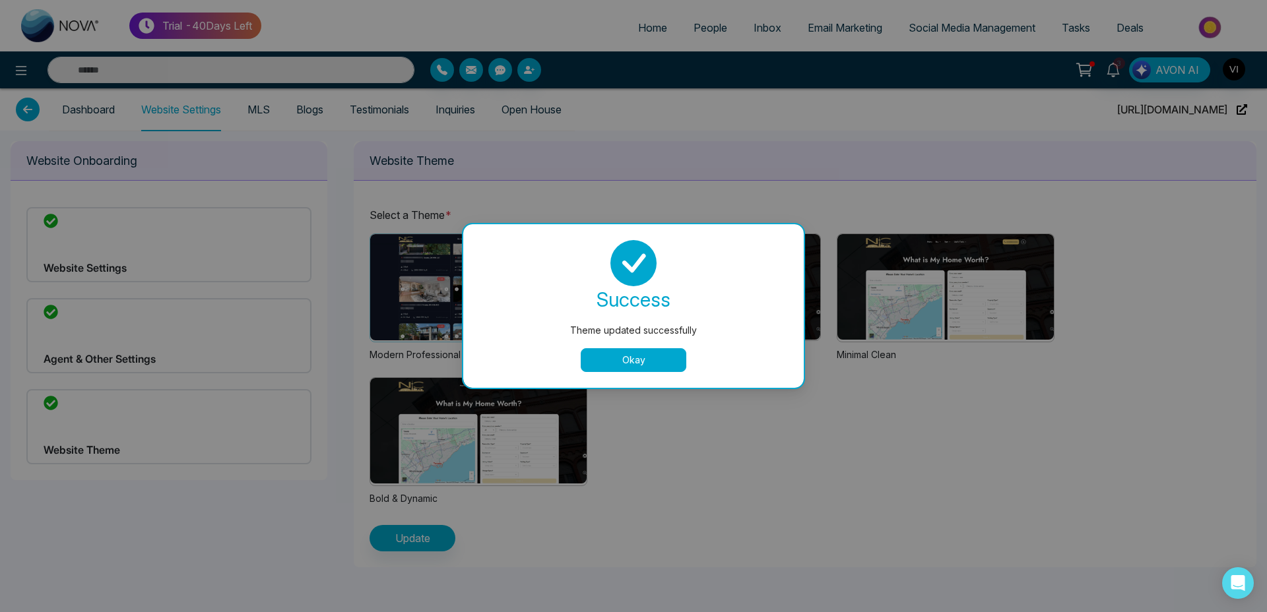
click at [662, 370] on button "Okay" at bounding box center [634, 360] width 106 height 24
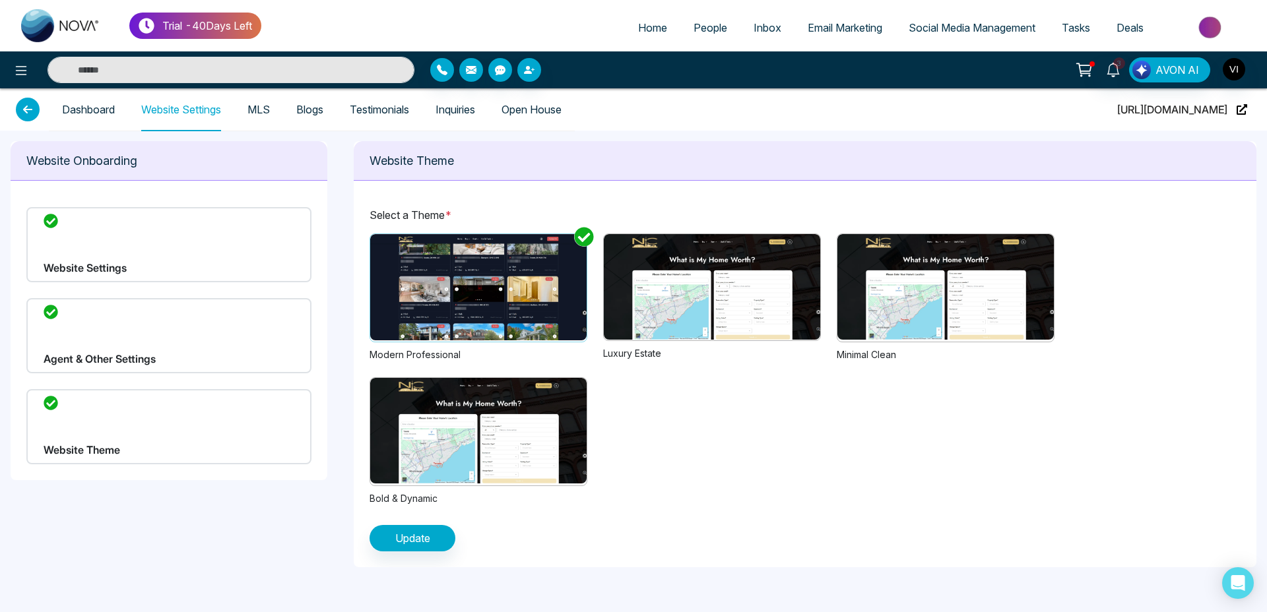
click at [708, 314] on img at bounding box center [712, 287] width 216 height 106
click at [412, 541] on span "Update" at bounding box center [412, 539] width 35 height 16
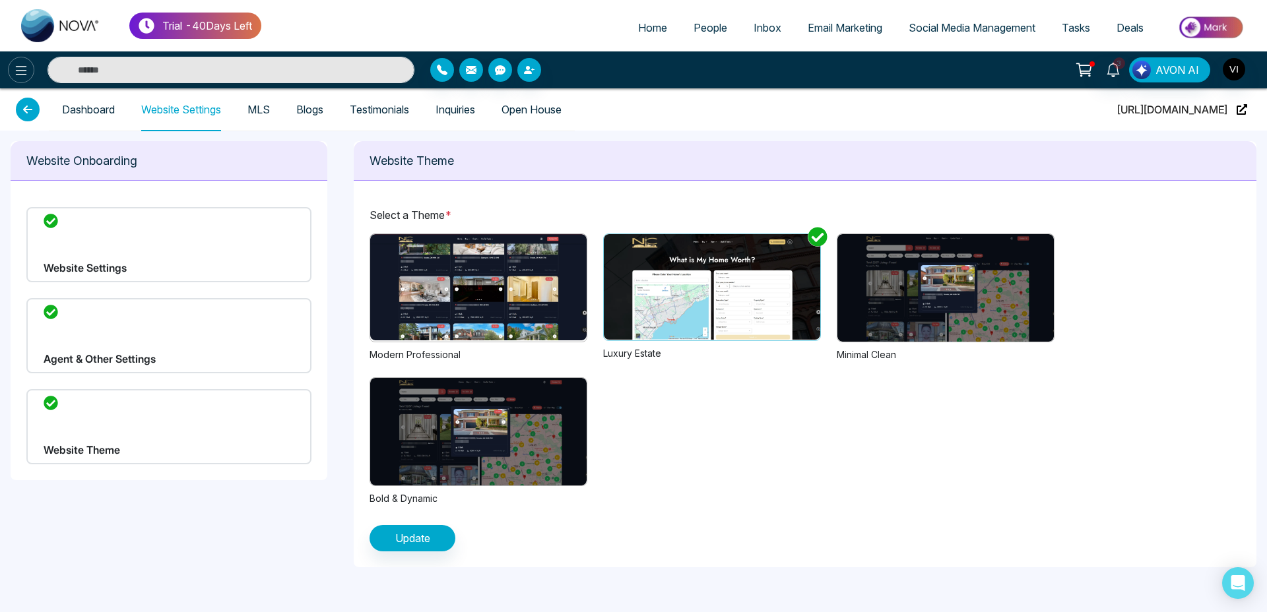
click at [27, 72] on icon at bounding box center [21, 71] width 16 height 16
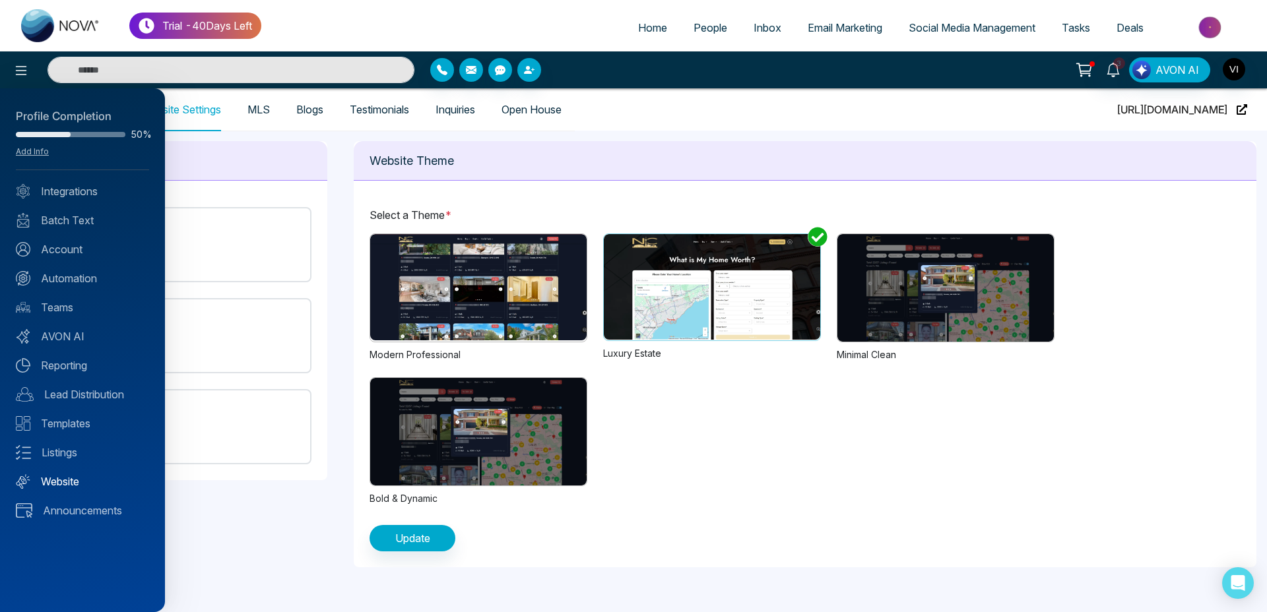
click at [73, 484] on link "Website" at bounding box center [82, 482] width 133 height 16
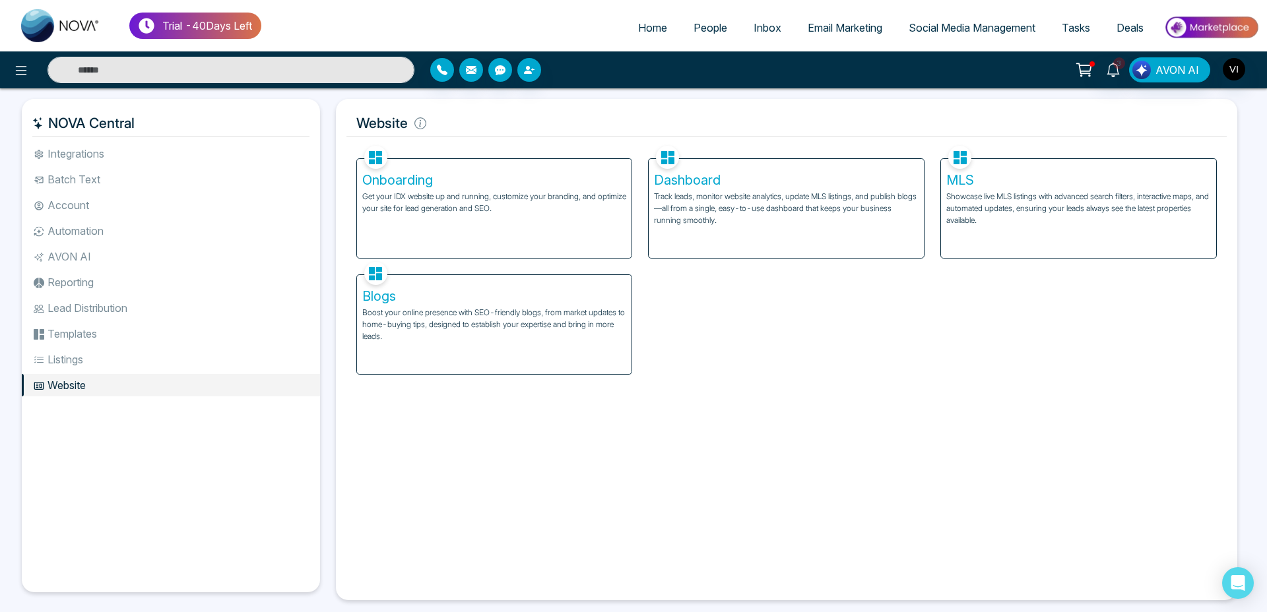
click at [704, 168] on div "Dashboard Track leads, monitor website analytics, update MLS listings, and publ…" at bounding box center [786, 208] width 275 height 99
click at [570, 216] on div "Onboarding Get your IDX website up and running, customize your branding, and op…" at bounding box center [494, 208] width 275 height 99
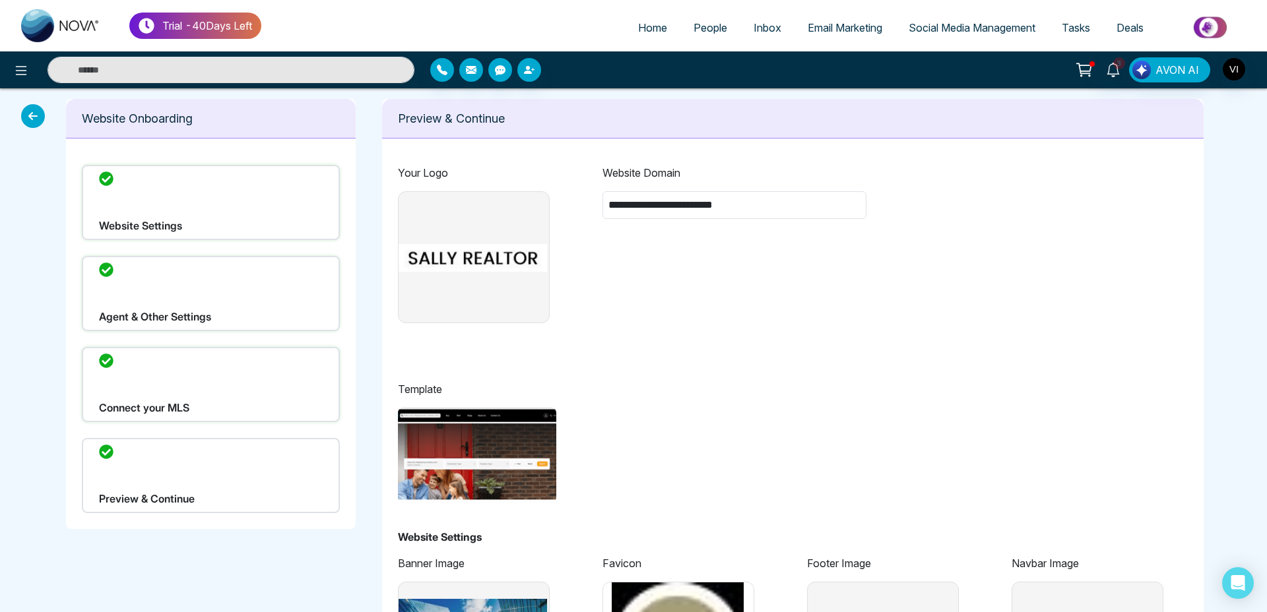
type input "**********"
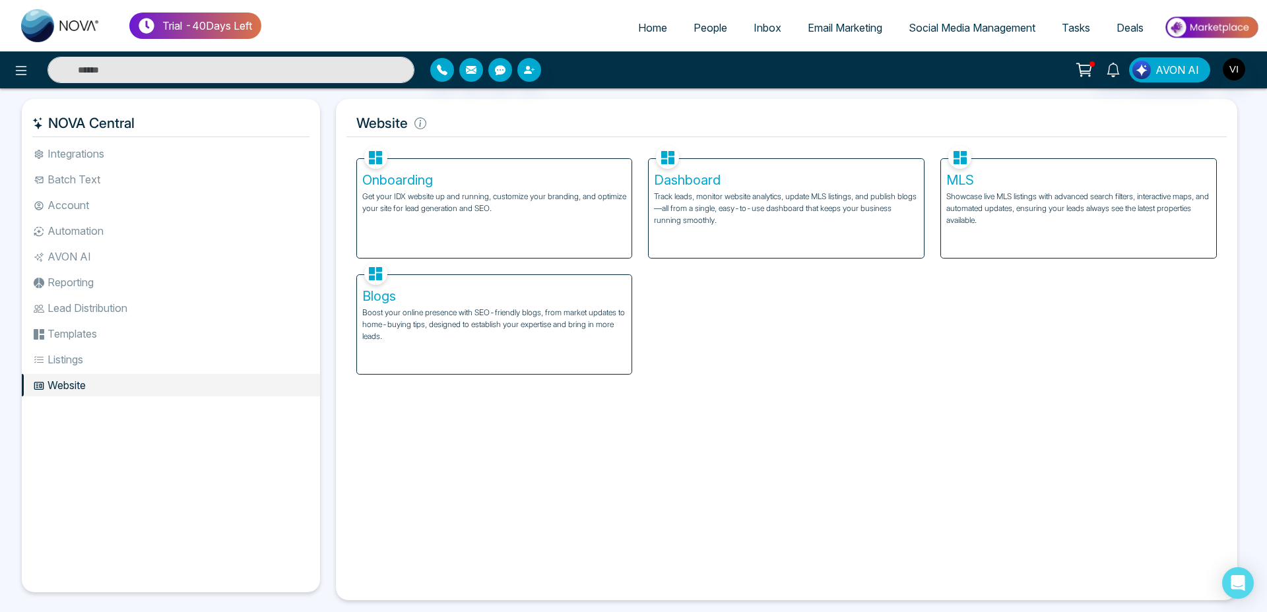
click at [754, 160] on div "Dashboard Track leads, monitor website analytics, update MLS listings, and publ…" at bounding box center [786, 208] width 275 height 99
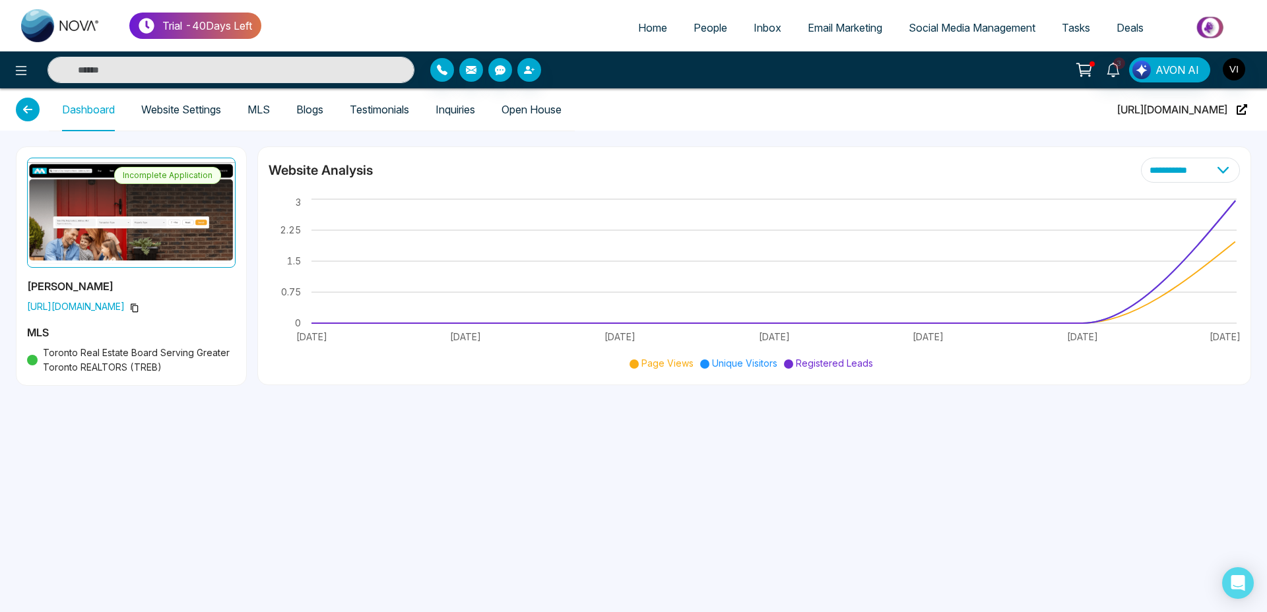
click at [188, 104] on link "Website Settings" at bounding box center [181, 109] width 80 height 11
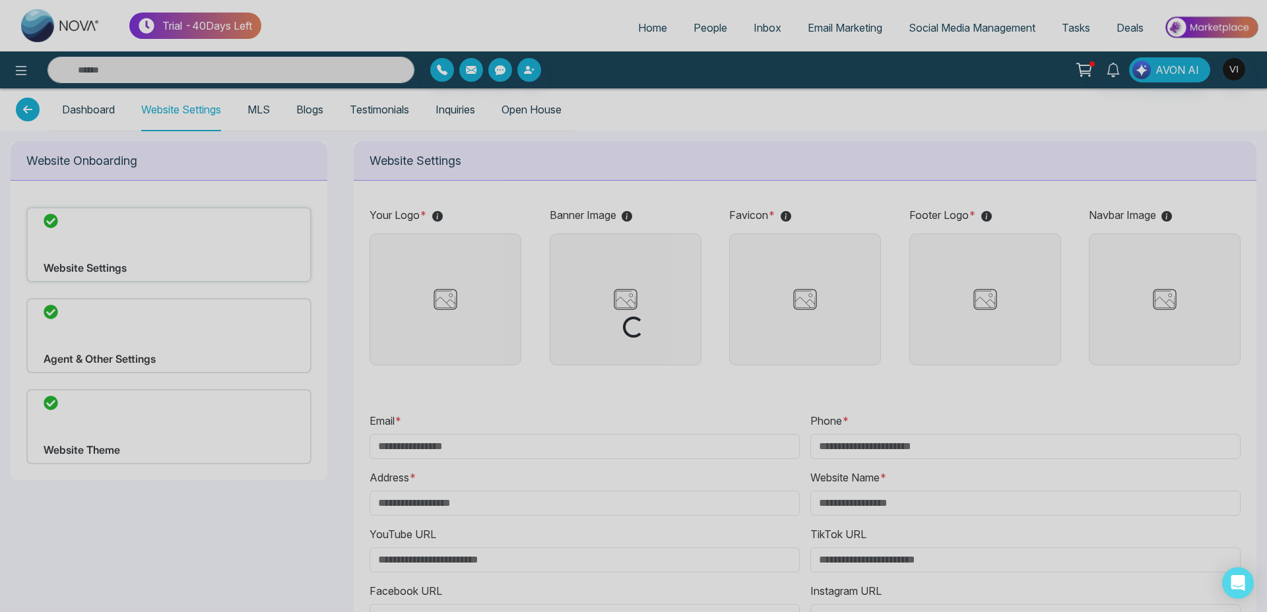
type input "**********"
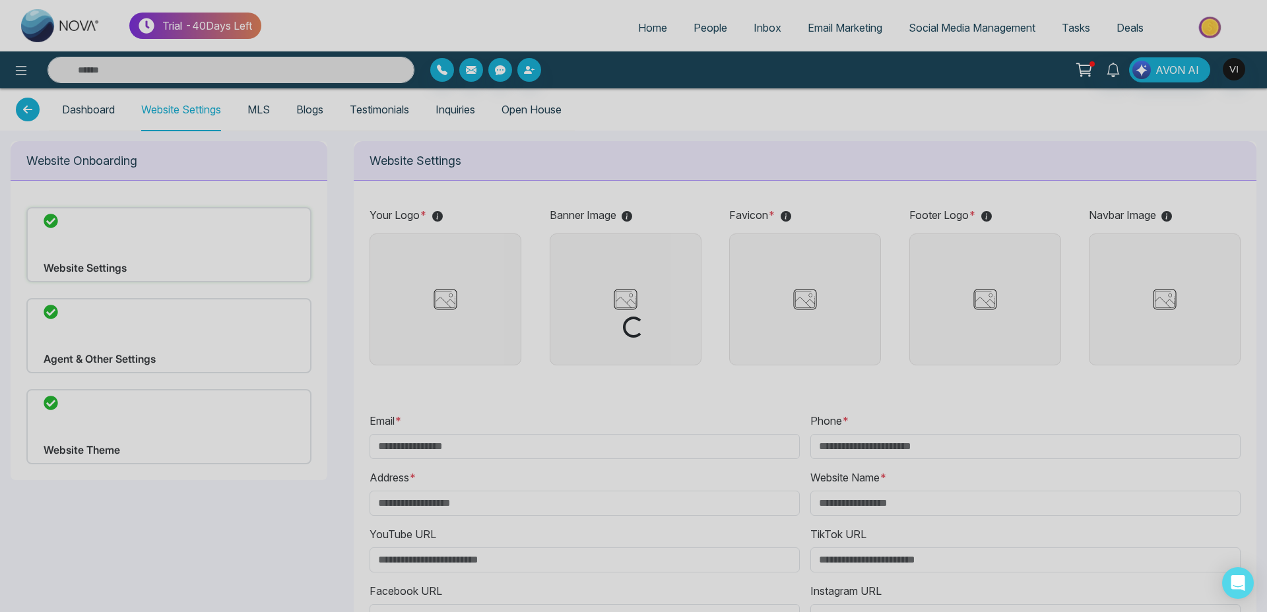
type input "**********"
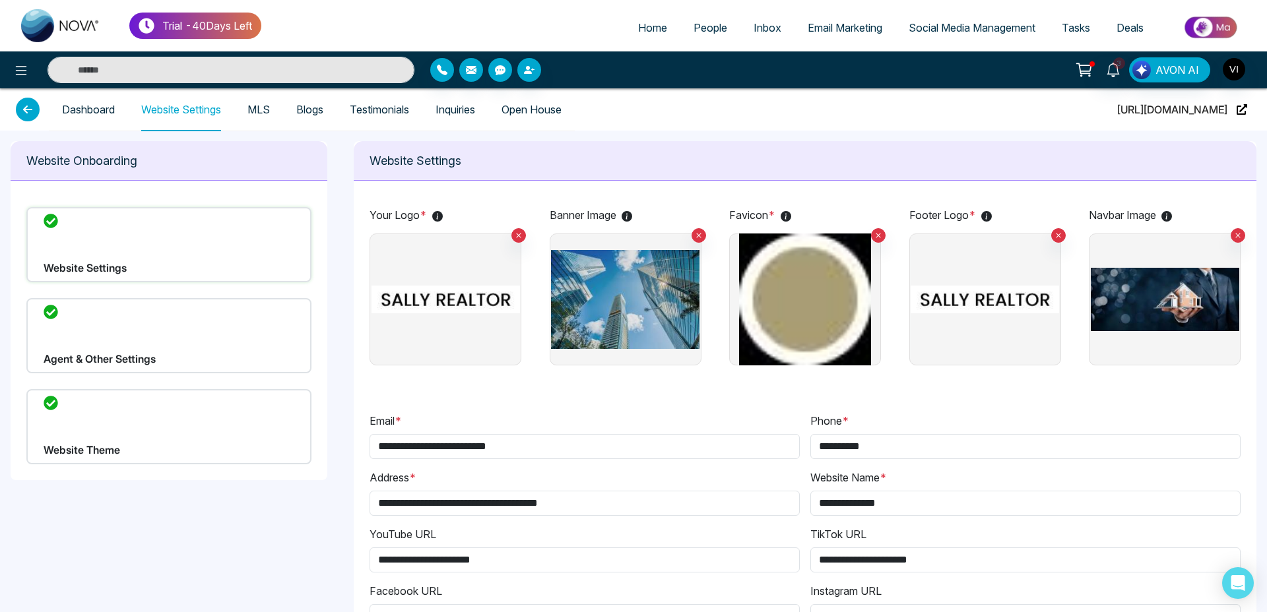
click at [107, 340] on div "Agent & Other Settings" at bounding box center [168, 335] width 285 height 75
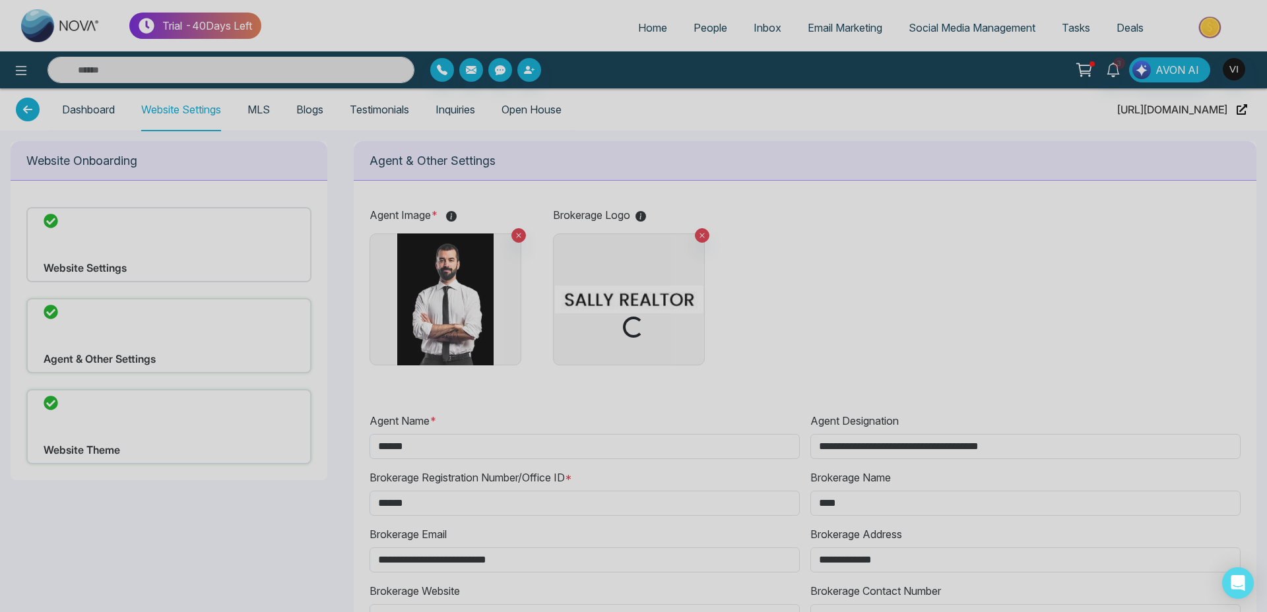
click at [117, 436] on div "Website Theme" at bounding box center [168, 426] width 285 height 75
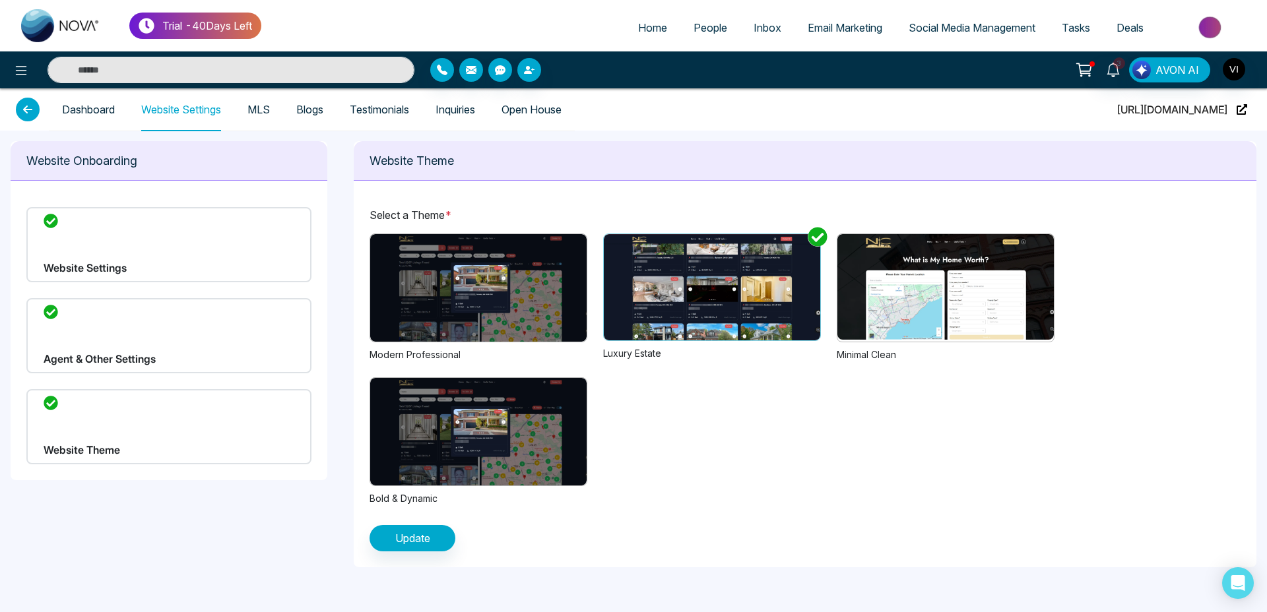
click at [25, 105] on icon at bounding box center [28, 110] width 24 height 24
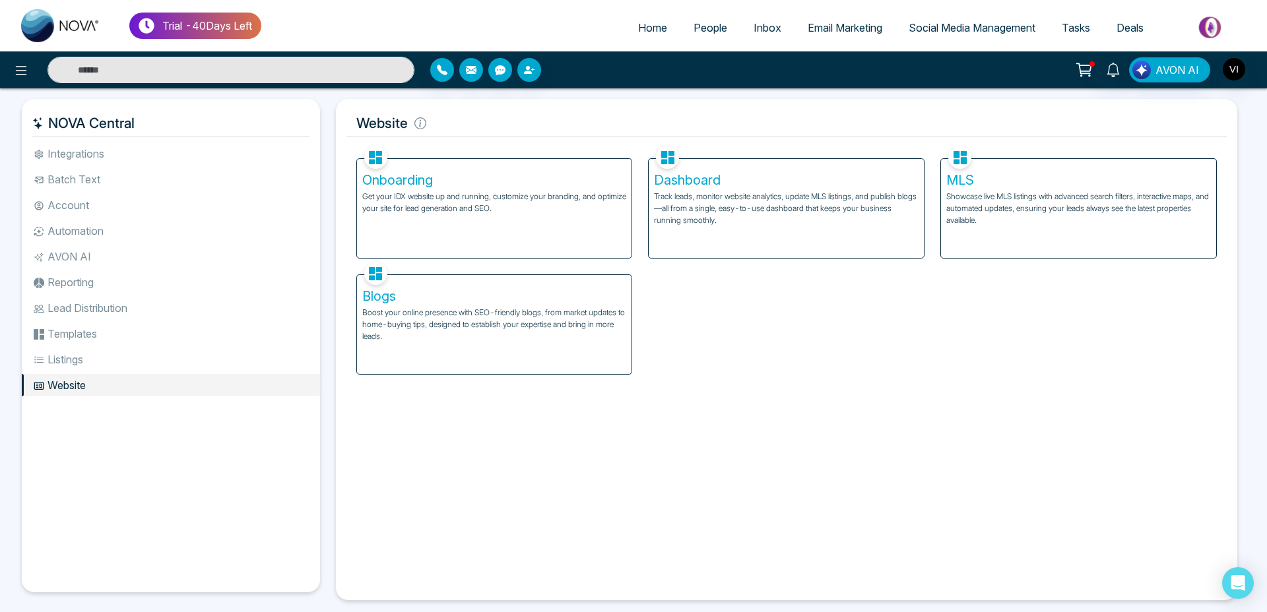
click at [412, 178] on h5 "Onboarding" at bounding box center [494, 180] width 265 height 16
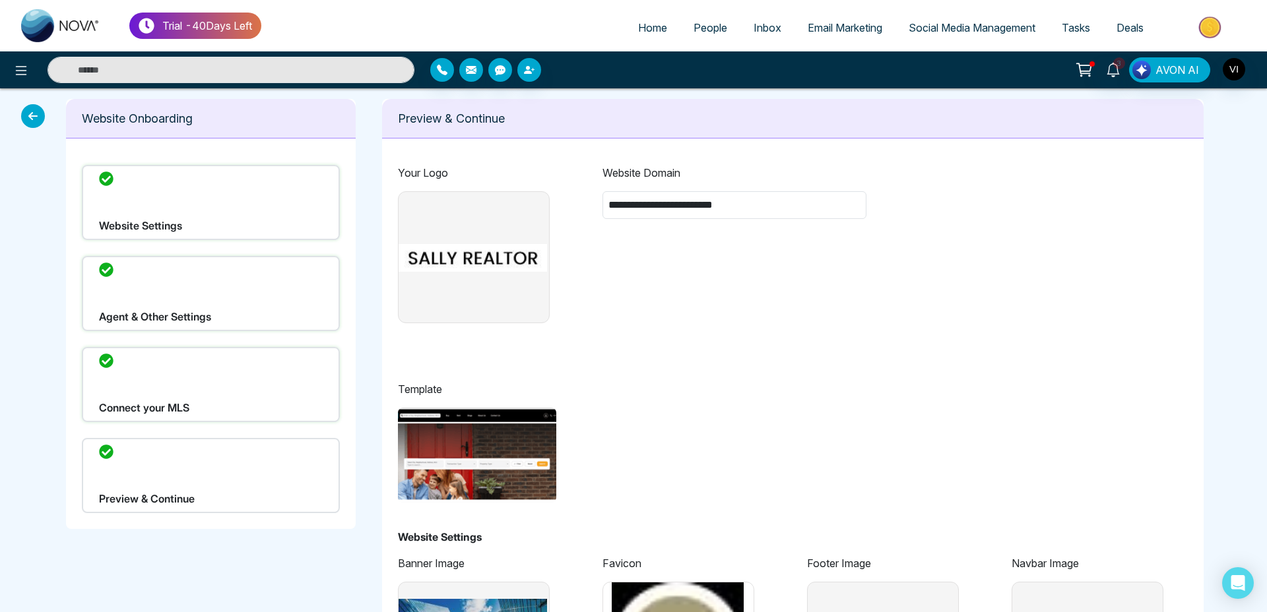
type input "**********"
click at [40, 111] on icon at bounding box center [33, 116] width 24 height 24
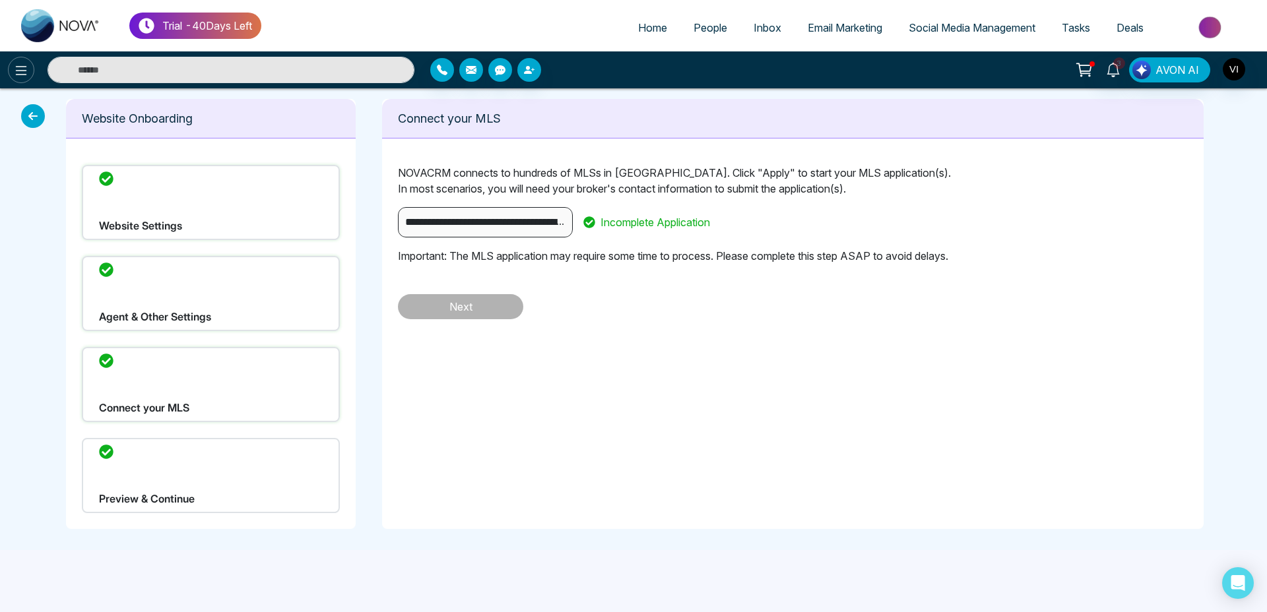
click at [18, 69] on icon at bounding box center [21, 71] width 16 height 16
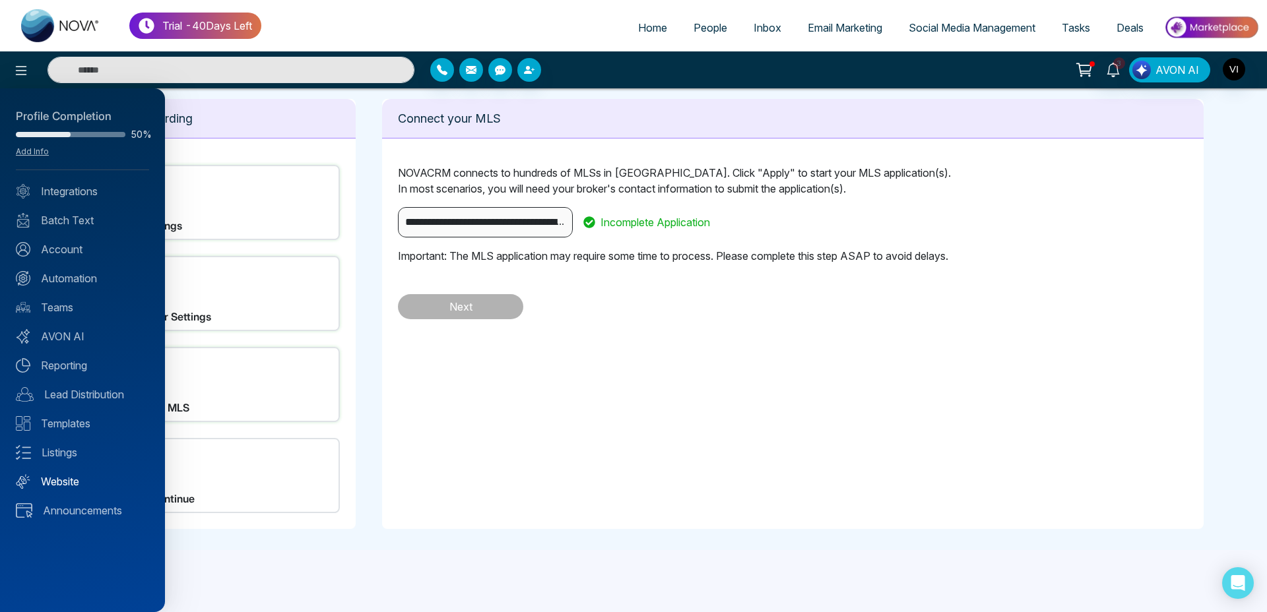
click at [53, 477] on link "Website" at bounding box center [82, 482] width 133 height 16
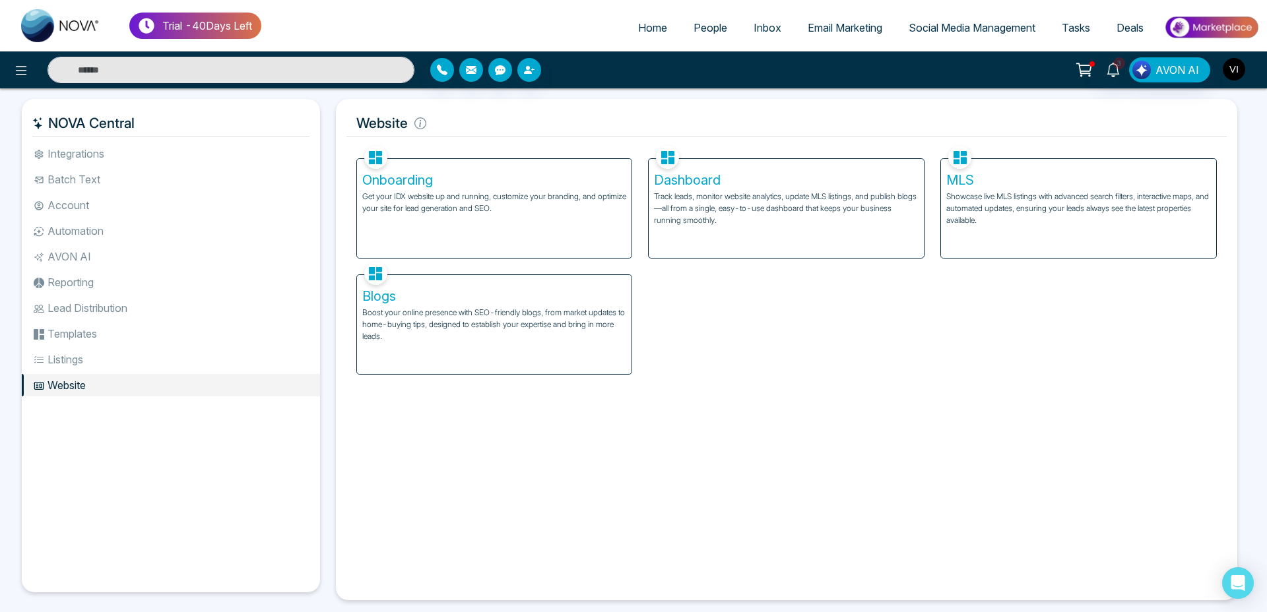
click at [1232, 65] on img "button" at bounding box center [1234, 69] width 22 height 22
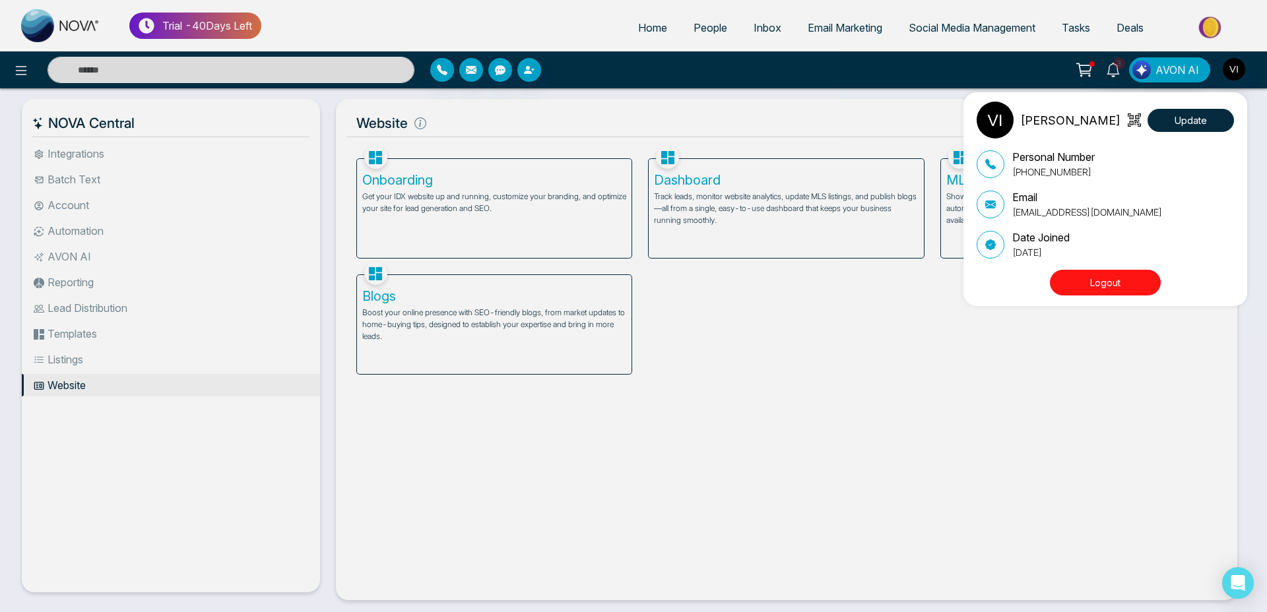
click at [719, 209] on div "[PERSON_NAME] Update Personal Number [PHONE_NUMBER] Email [EMAIL_ADDRESS][DOMAI…" at bounding box center [633, 306] width 1267 height 612
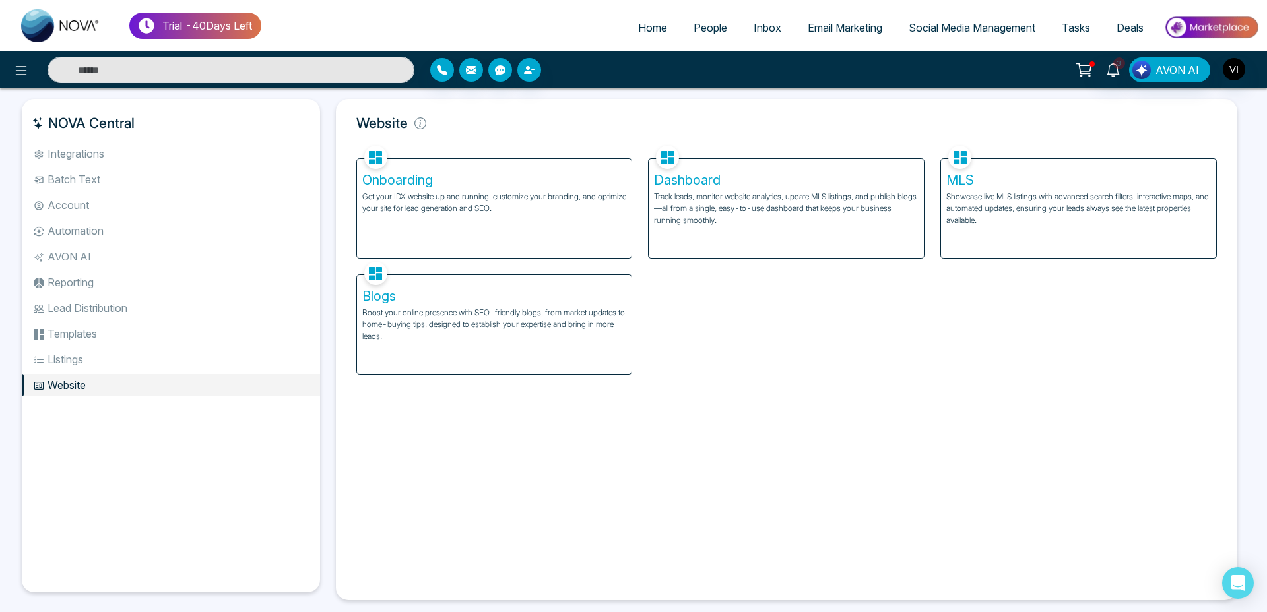
click at [740, 203] on p "Track leads, monitor website analytics, update MLS listings, and publish blogs—…" at bounding box center [786, 209] width 265 height 36
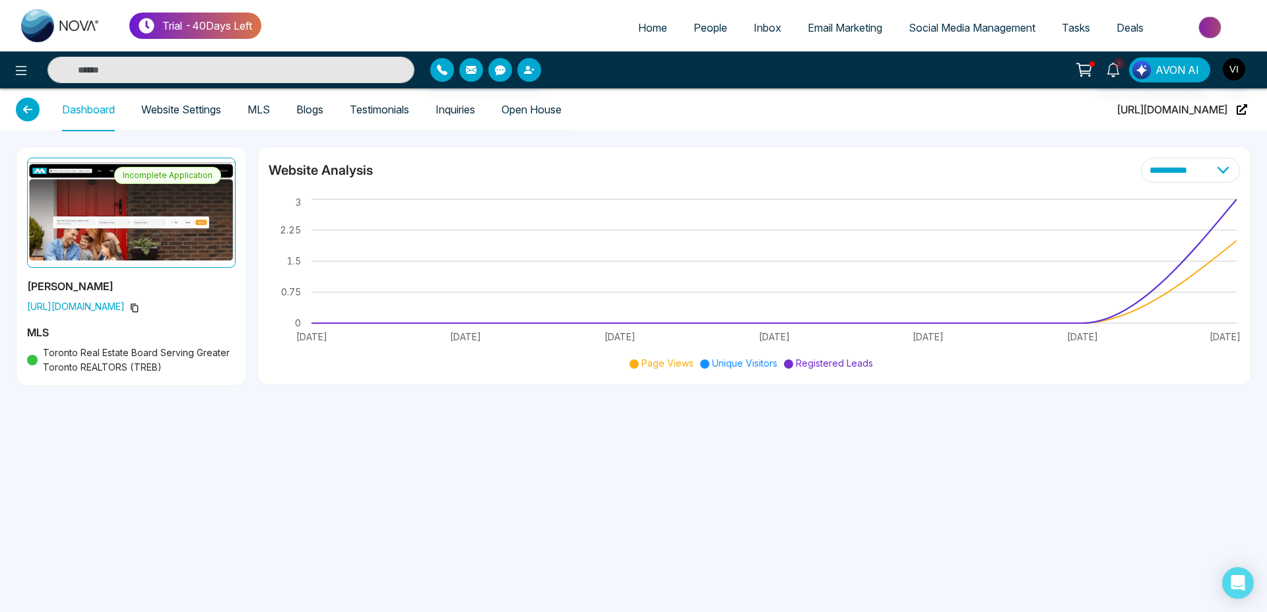
click at [176, 112] on link "Website Settings" at bounding box center [181, 109] width 80 height 11
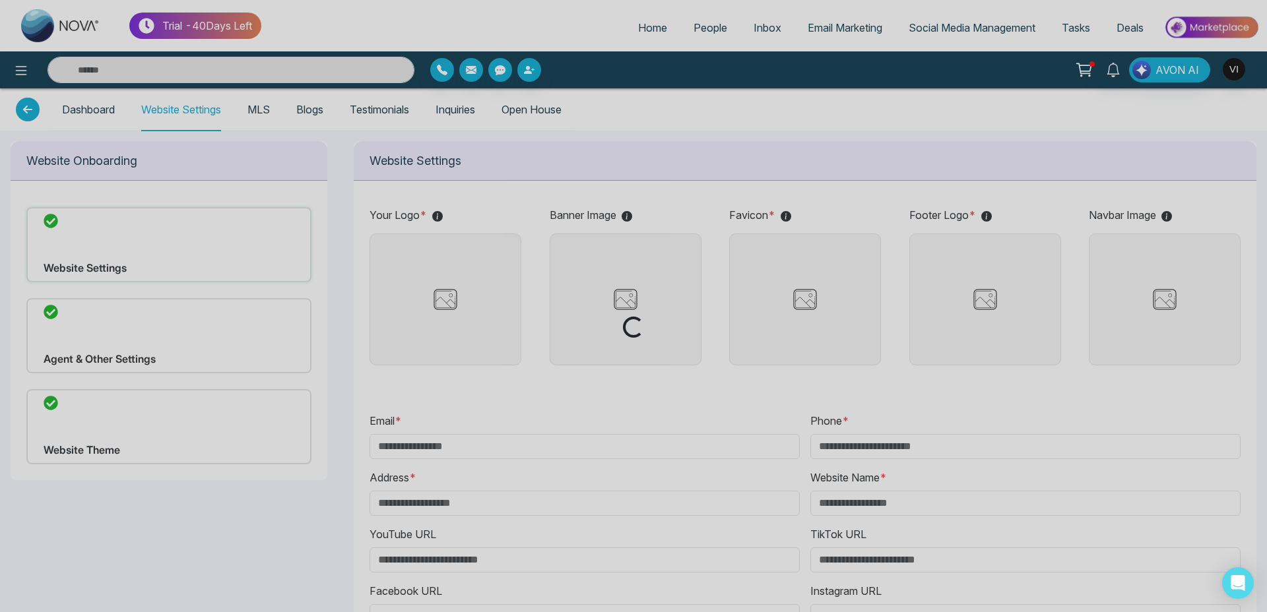
type input "**********"
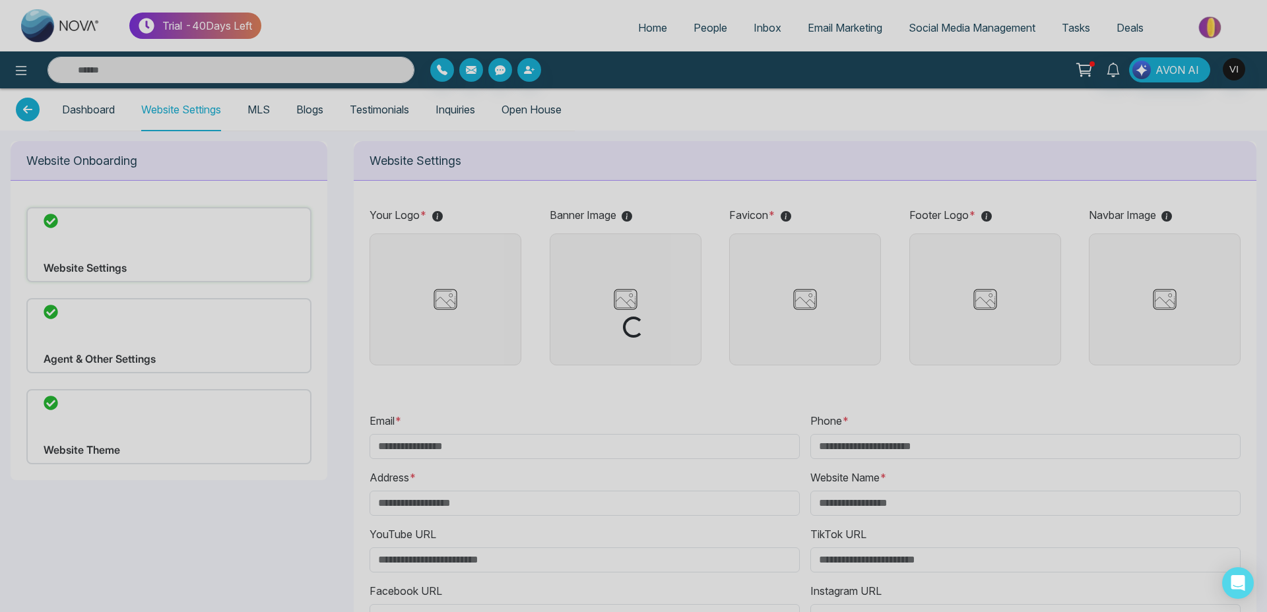
type input "**********"
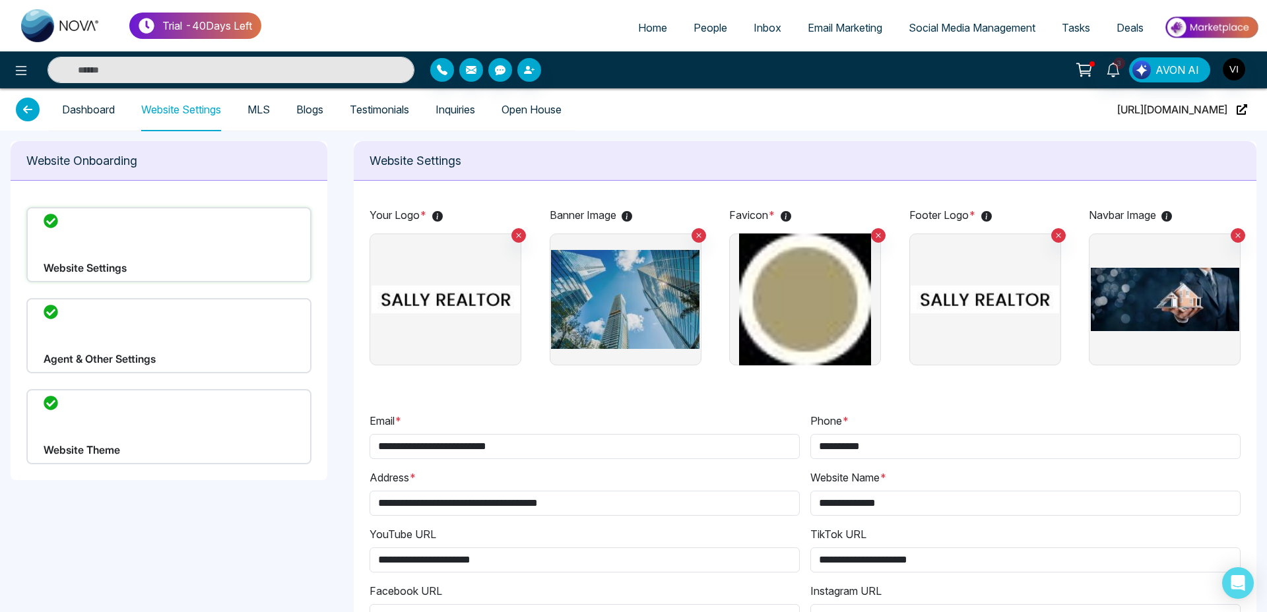
click at [150, 420] on div "Website Theme" at bounding box center [168, 426] width 285 height 75
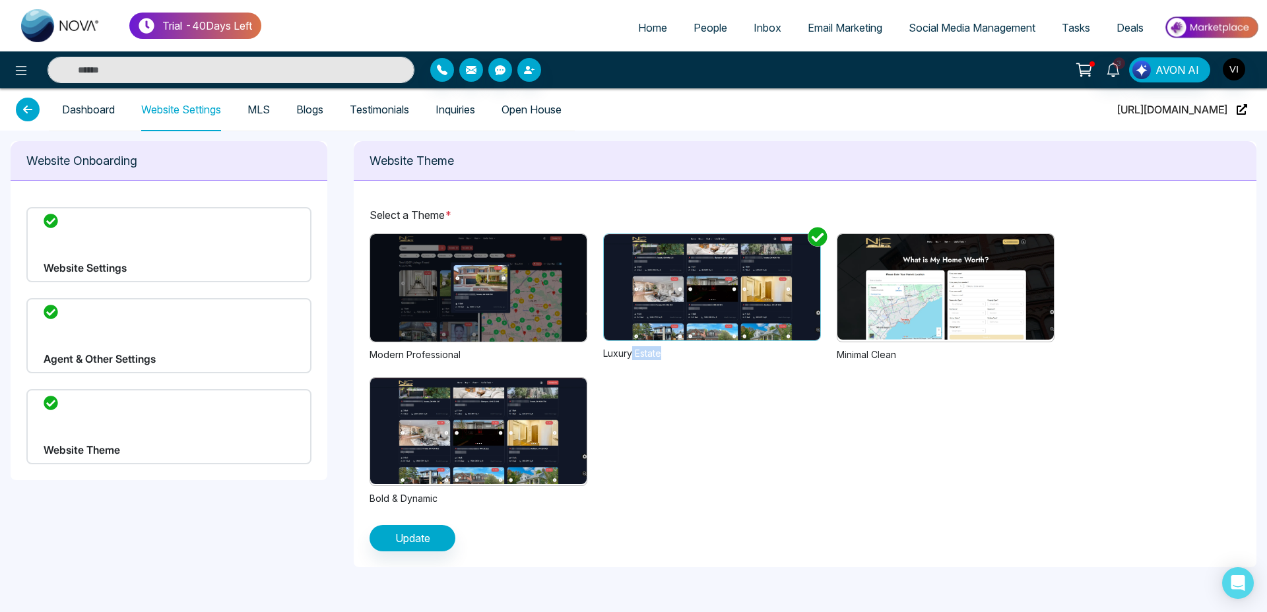
drag, startPoint x: 632, startPoint y: 358, endPoint x: 694, endPoint y: 350, distance: 61.9
click at [694, 350] on div "Luxury Estate" at bounding box center [712, 353] width 218 height 14
click at [444, 292] on img at bounding box center [478, 288] width 216 height 108
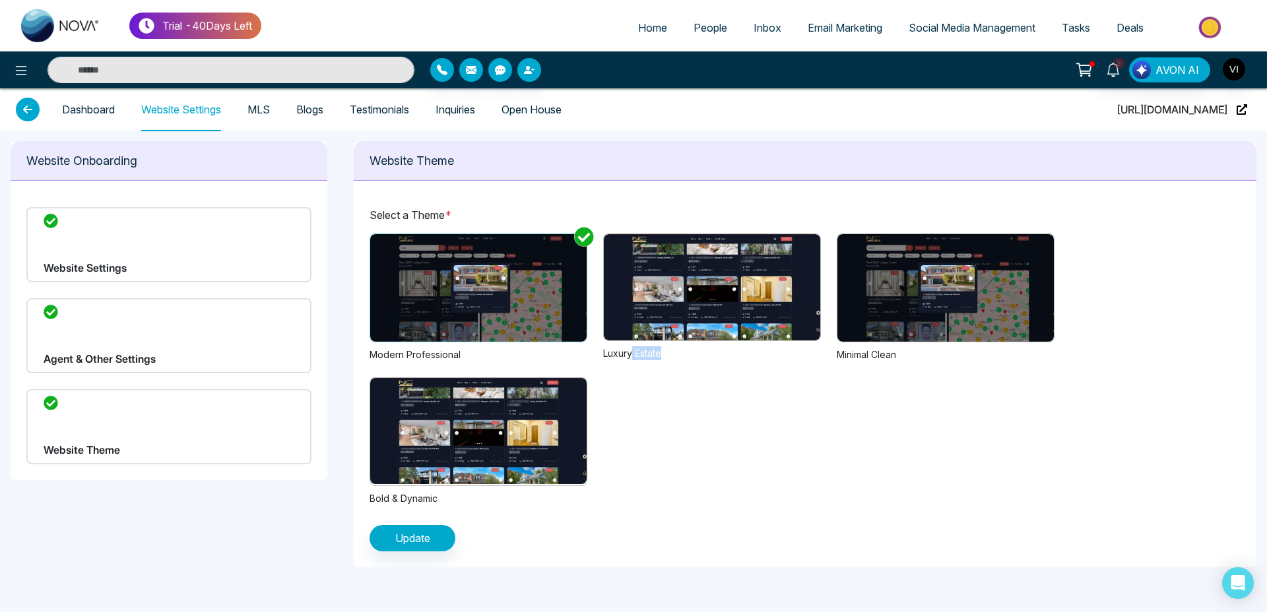
click at [474, 289] on img at bounding box center [478, 288] width 216 height 108
click at [424, 533] on span "Update" at bounding box center [412, 539] width 35 height 16
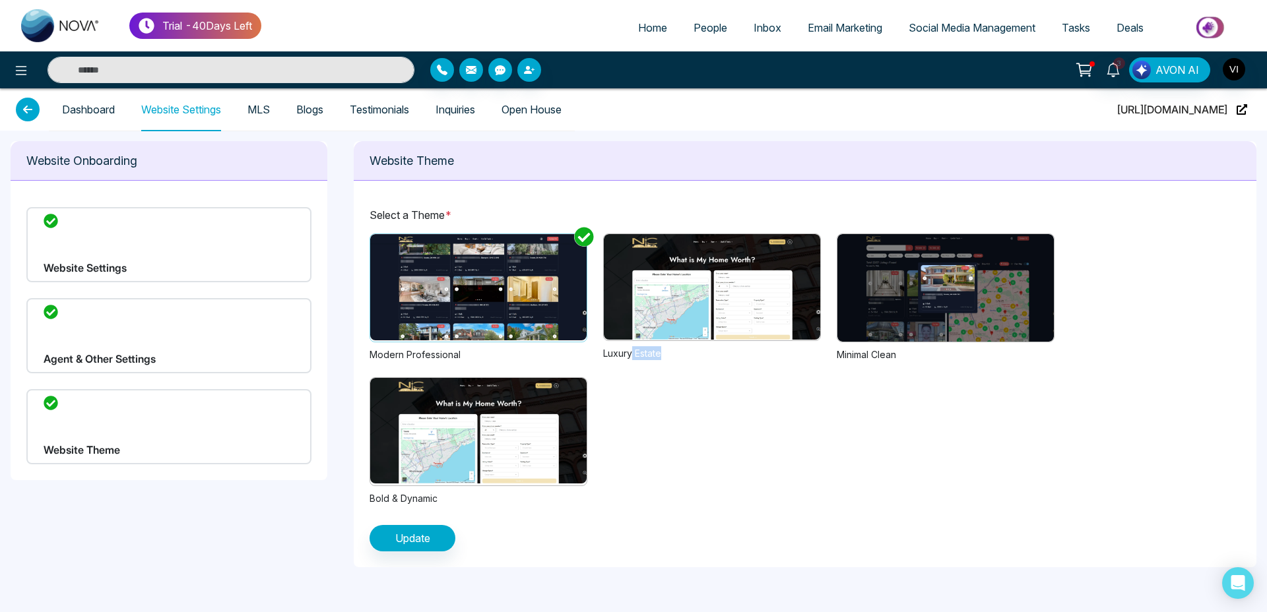
click at [678, 301] on img at bounding box center [712, 287] width 216 height 106
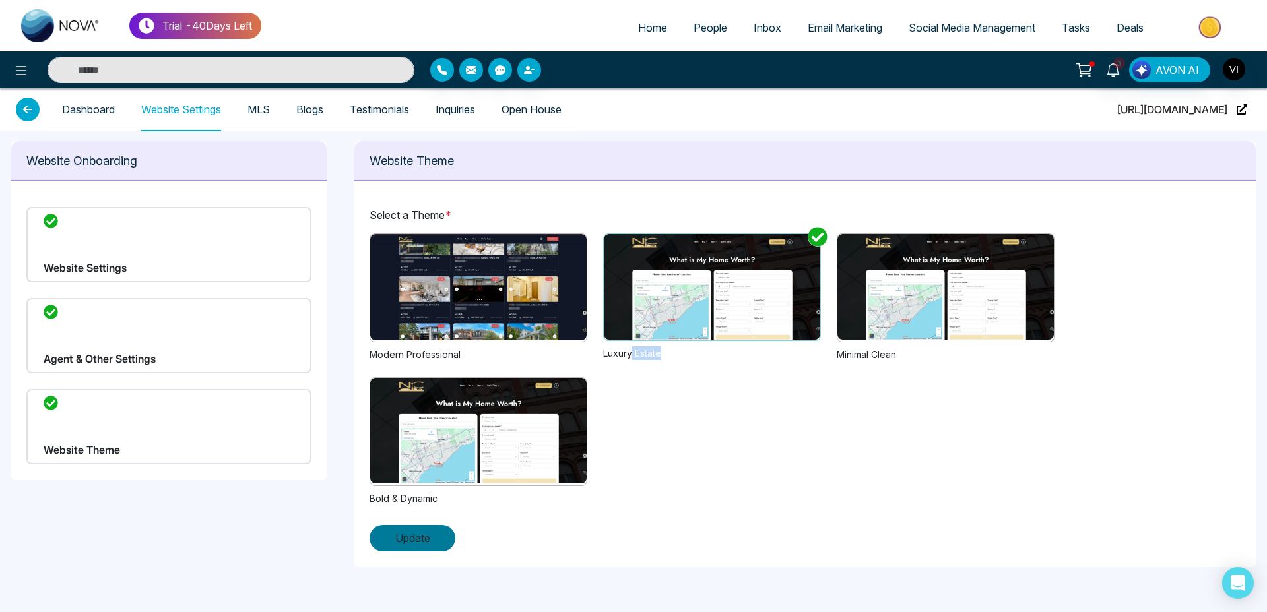
click at [422, 537] on span "Update" at bounding box center [412, 539] width 35 height 16
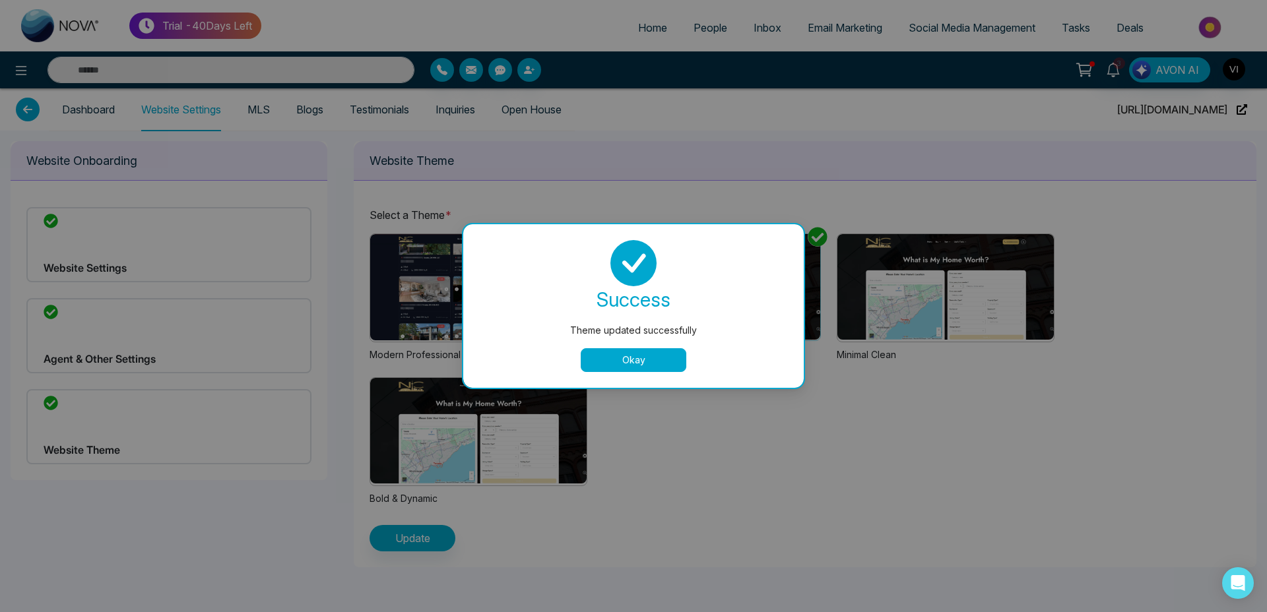
click at [637, 358] on button "Okay" at bounding box center [634, 360] width 106 height 24
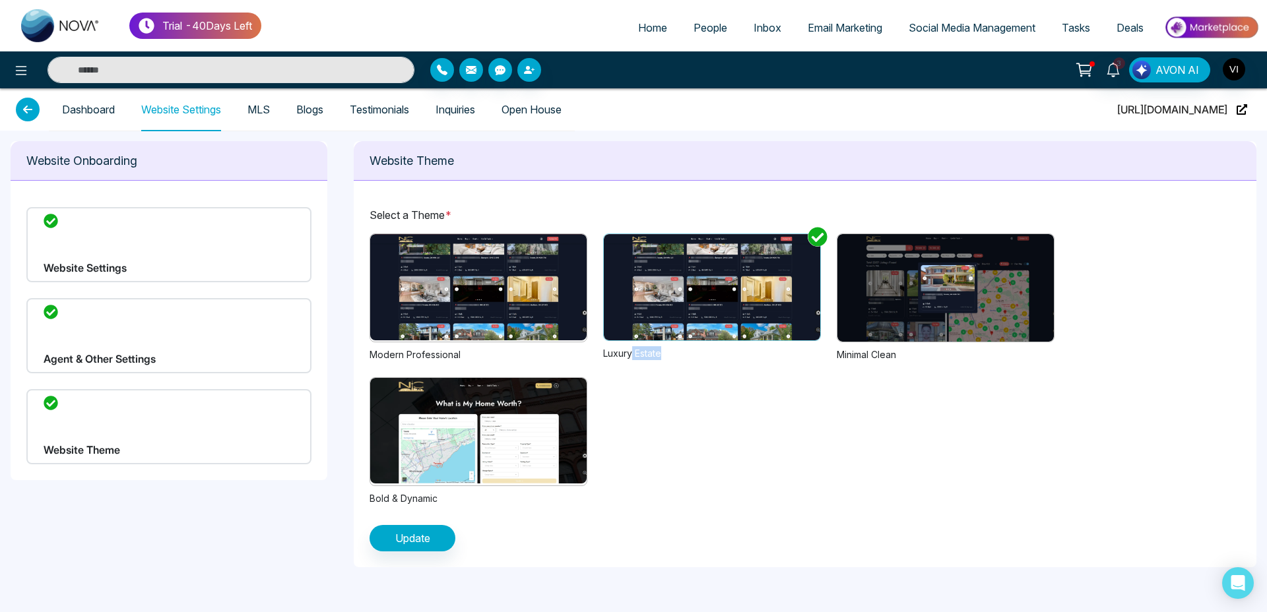
click at [1003, 319] on img at bounding box center [946, 288] width 216 height 108
click at [418, 539] on span "Update" at bounding box center [412, 539] width 35 height 16
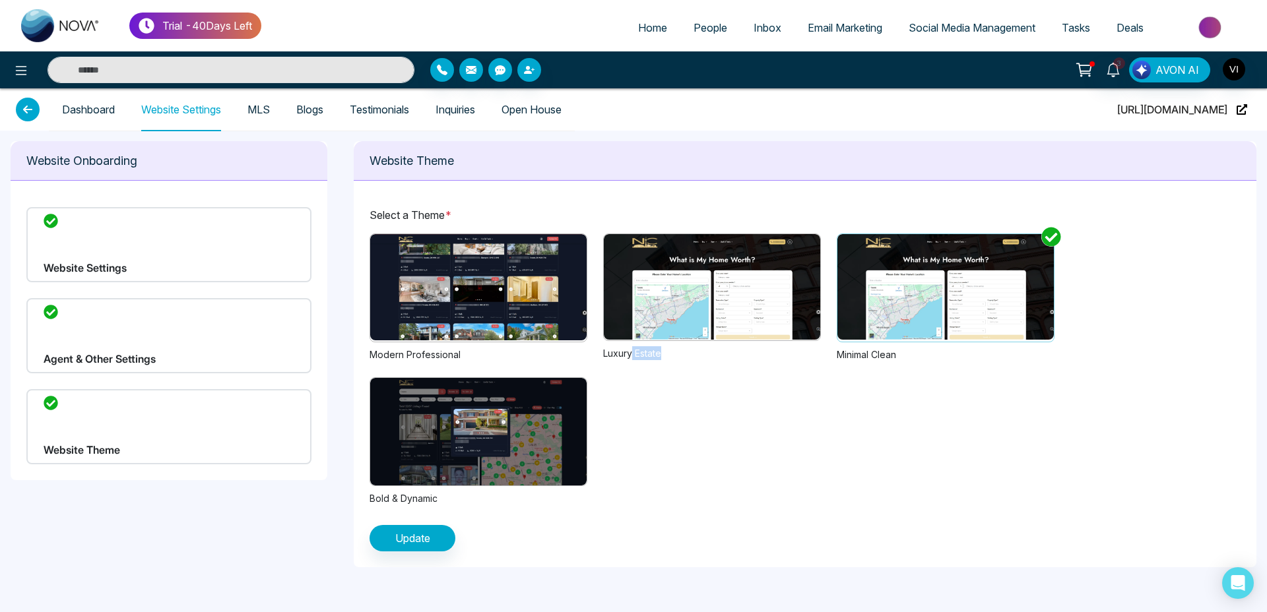
click at [96, 115] on link "Dashboard" at bounding box center [88, 109] width 53 height 11
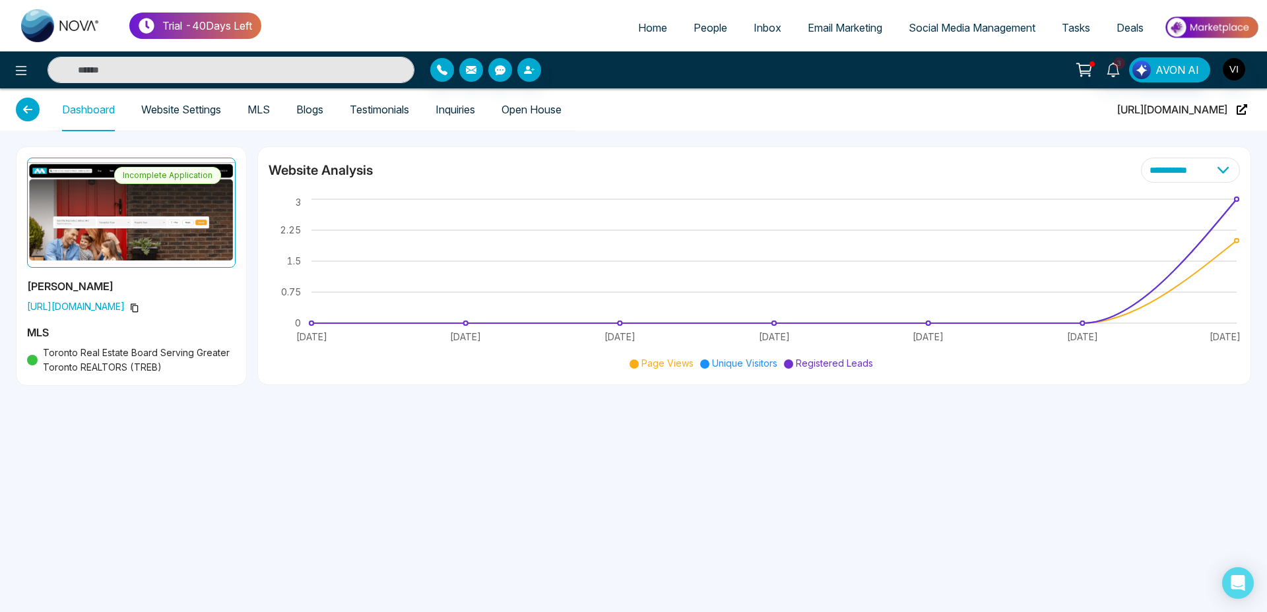
click at [27, 118] on icon at bounding box center [28, 110] width 24 height 24
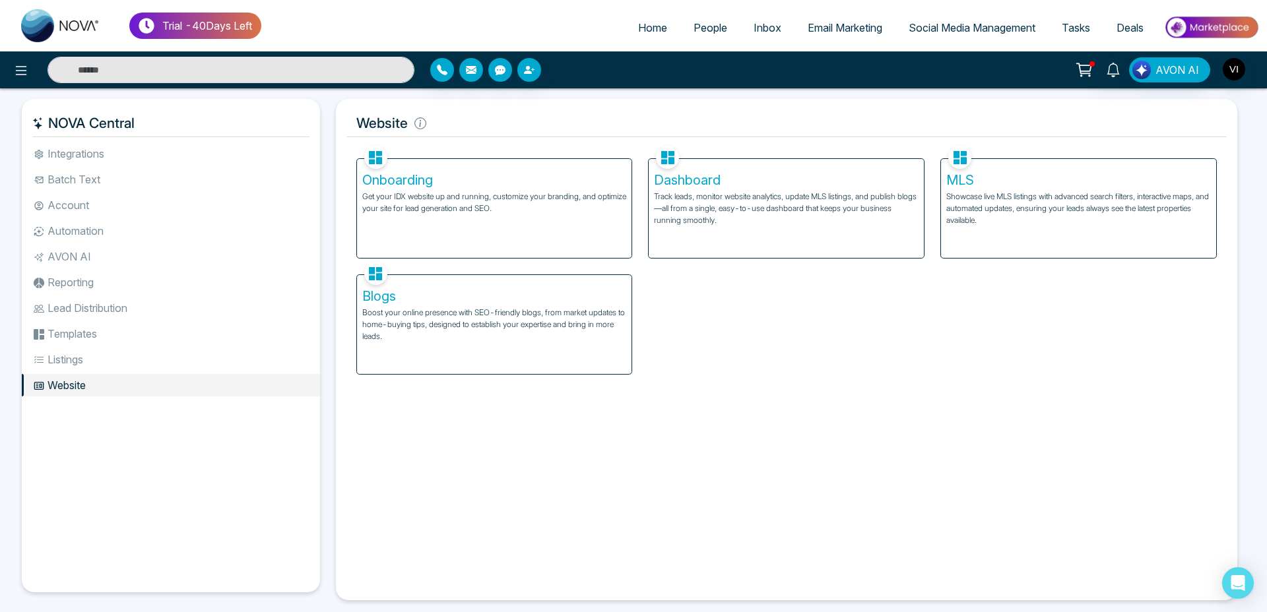
click at [419, 222] on div "Onboarding Get your IDX website up and running, customize your branding, and op…" at bounding box center [494, 208] width 275 height 99
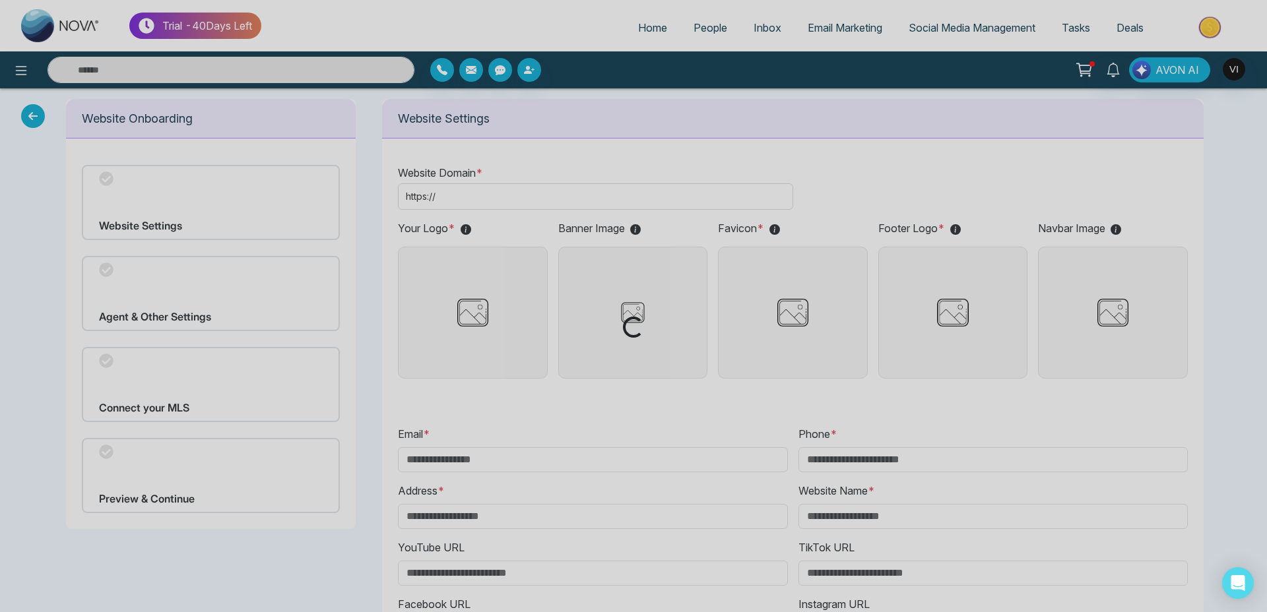
drag, startPoint x: 7, startPoint y: 115, endPoint x: 38, endPoint y: 117, distance: 30.5
click at [8, 115] on div "Loading..." at bounding box center [633, 306] width 1267 height 612
click at [38, 117] on div "Loading..." at bounding box center [633, 306] width 1267 height 612
click at [32, 117] on div "Loading..." at bounding box center [633, 306] width 1267 height 612
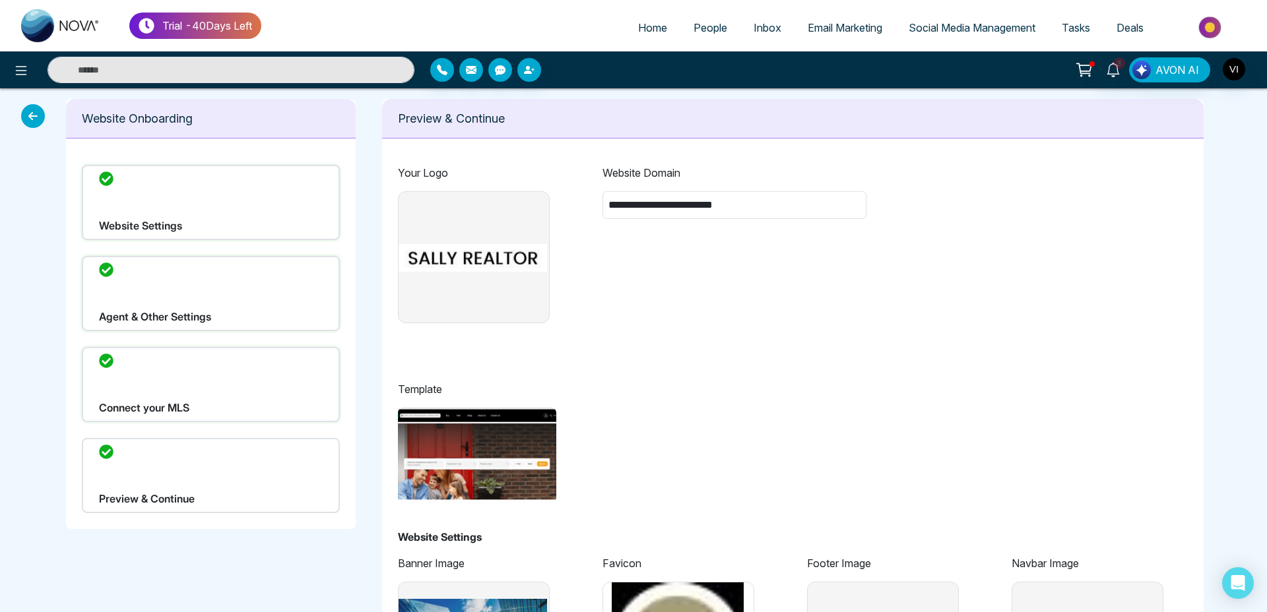
type input "**********"
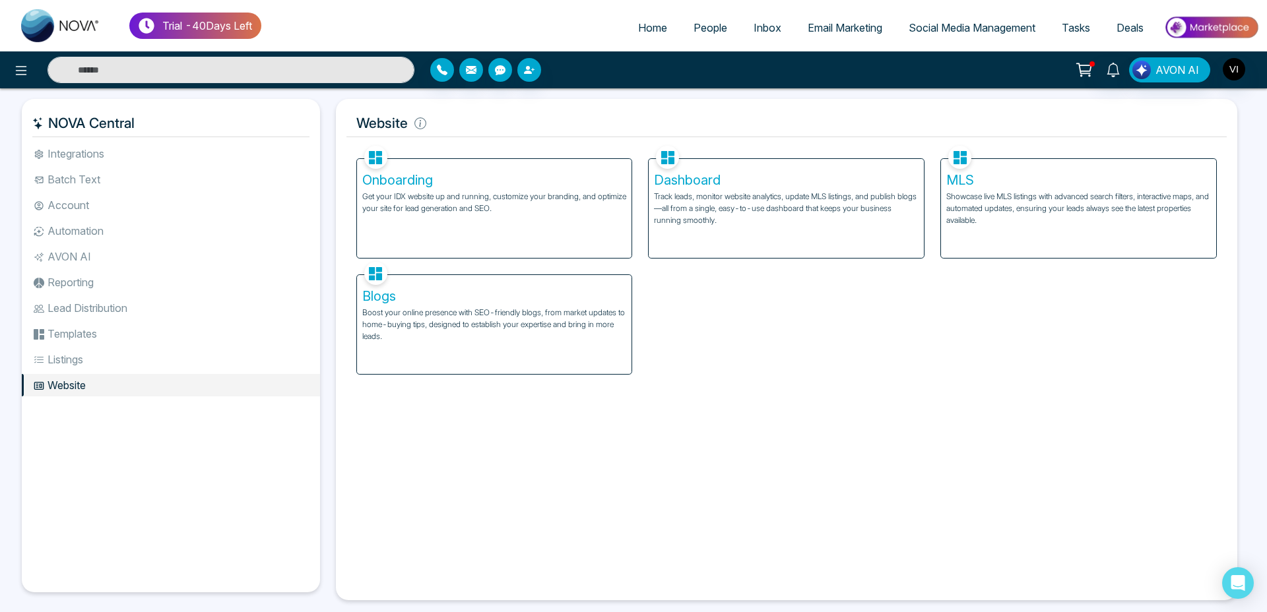
click at [795, 209] on p "Track leads, monitor website analytics, update MLS listings, and publish blogs—…" at bounding box center [786, 209] width 265 height 36
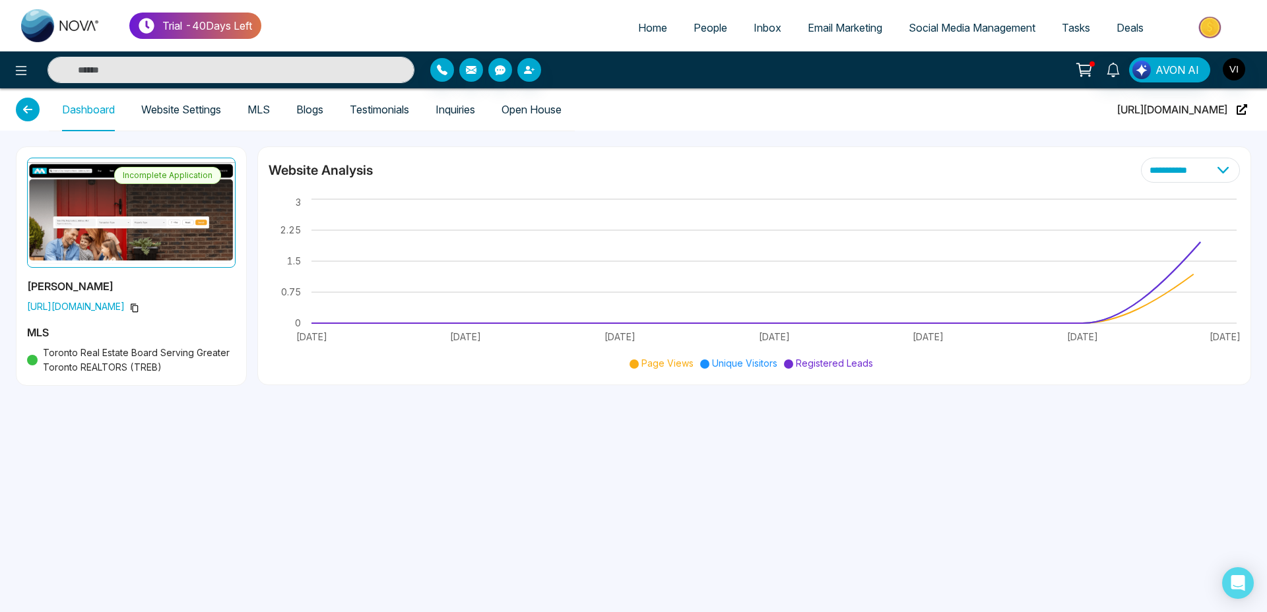
click at [178, 105] on link "Website Settings" at bounding box center [181, 109] width 80 height 11
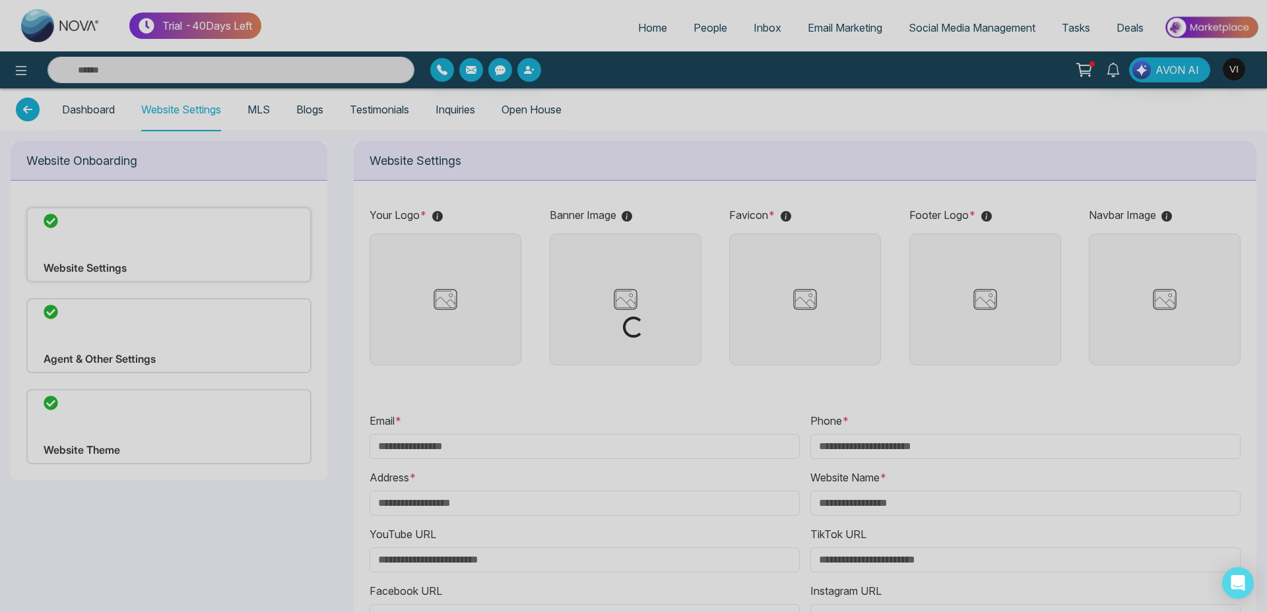
type input "**********"
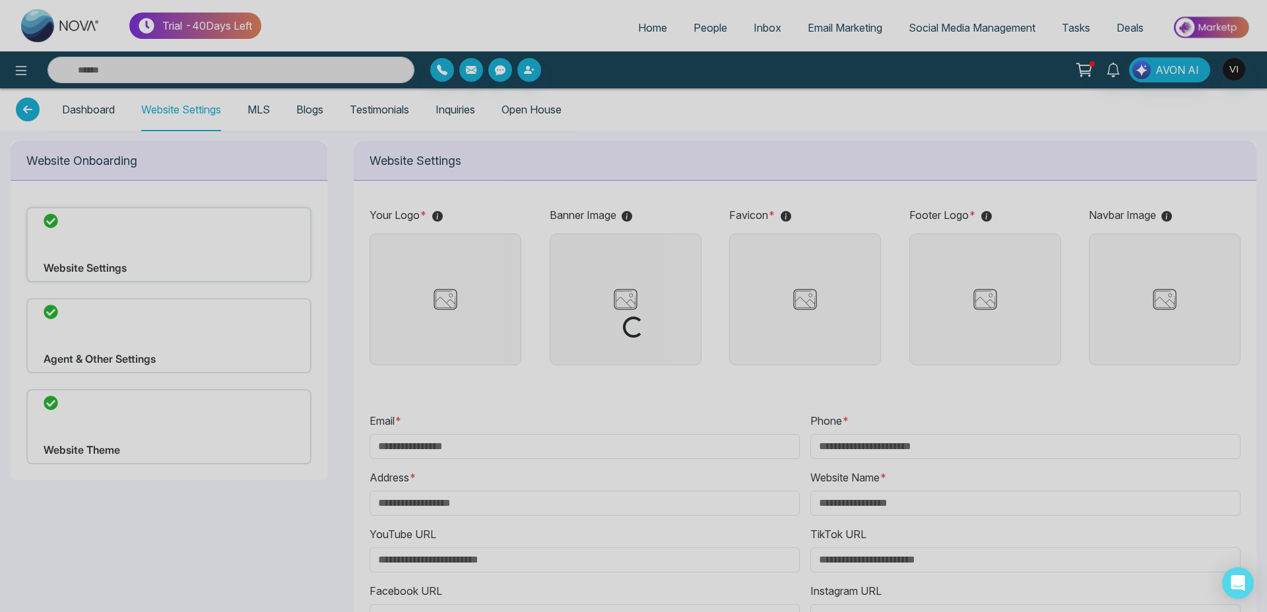
type input "**********"
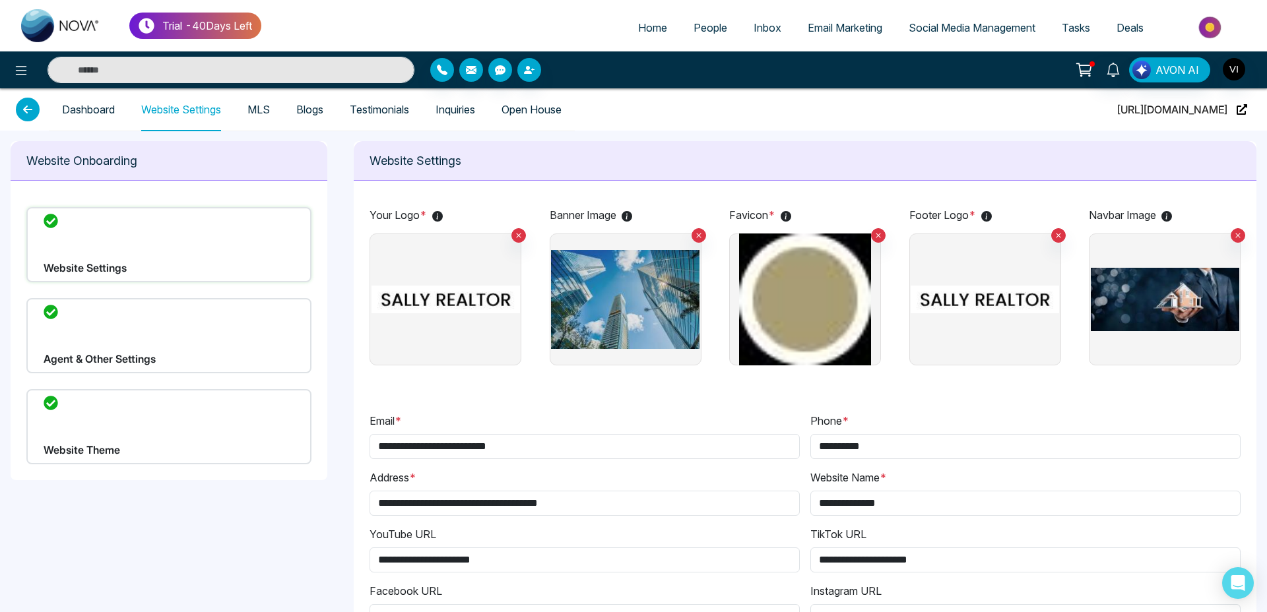
click at [133, 427] on div "Website Theme" at bounding box center [168, 426] width 285 height 75
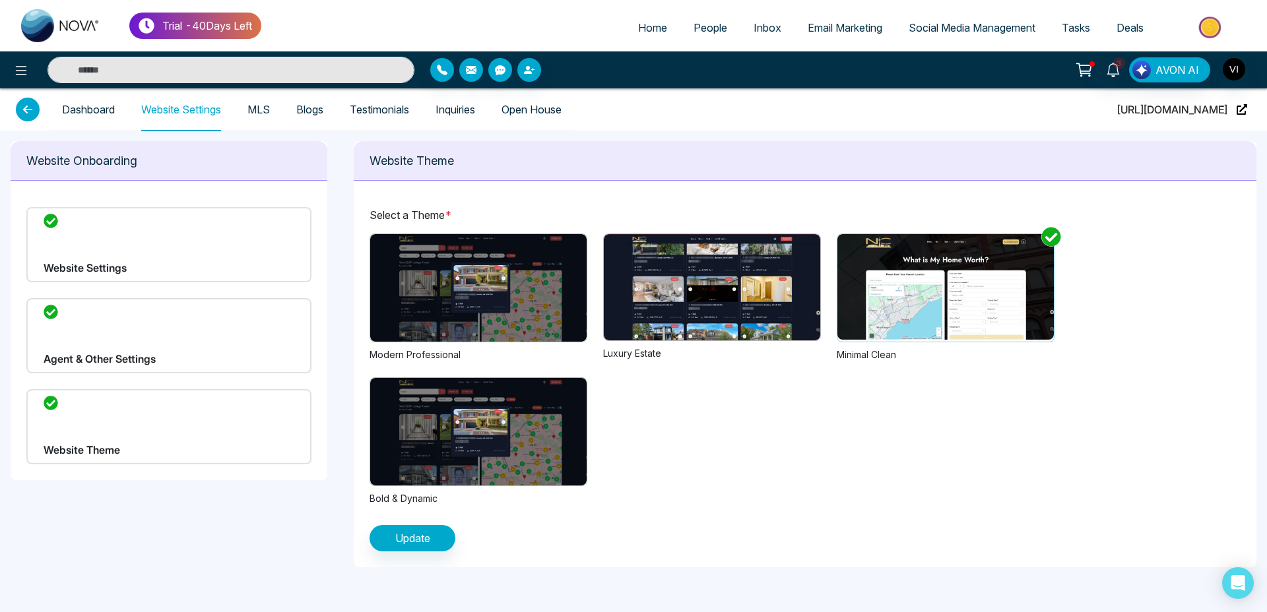
click at [465, 304] on img at bounding box center [478, 288] width 216 height 108
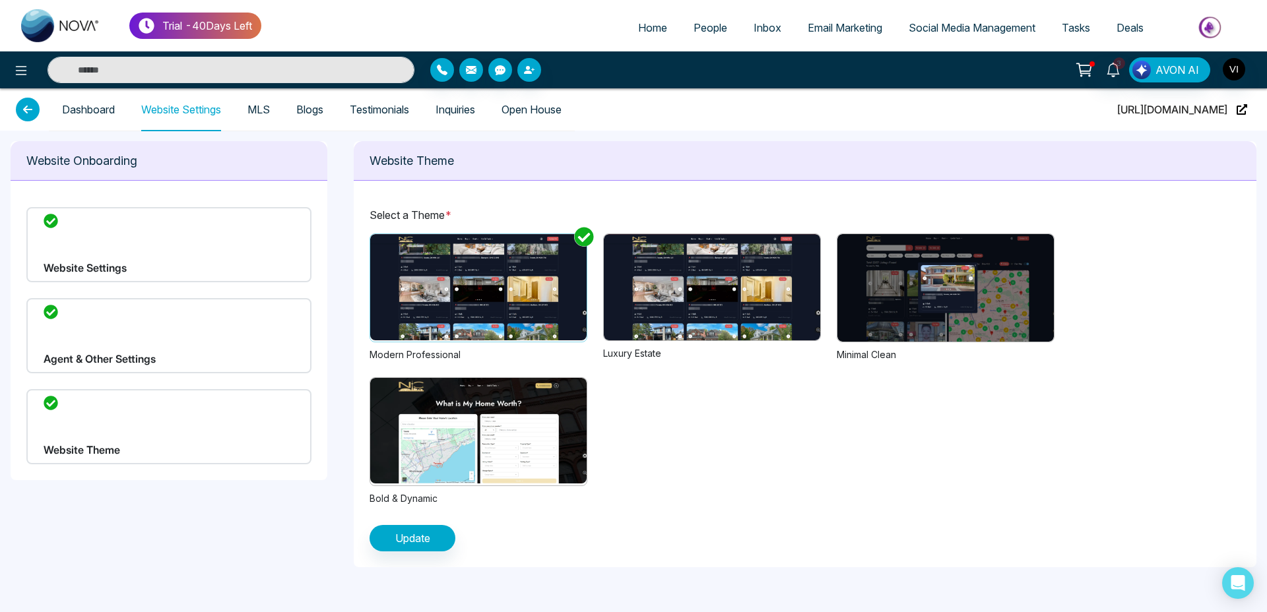
click at [702, 286] on img at bounding box center [712, 287] width 216 height 106
click at [426, 535] on span "Update" at bounding box center [412, 539] width 35 height 16
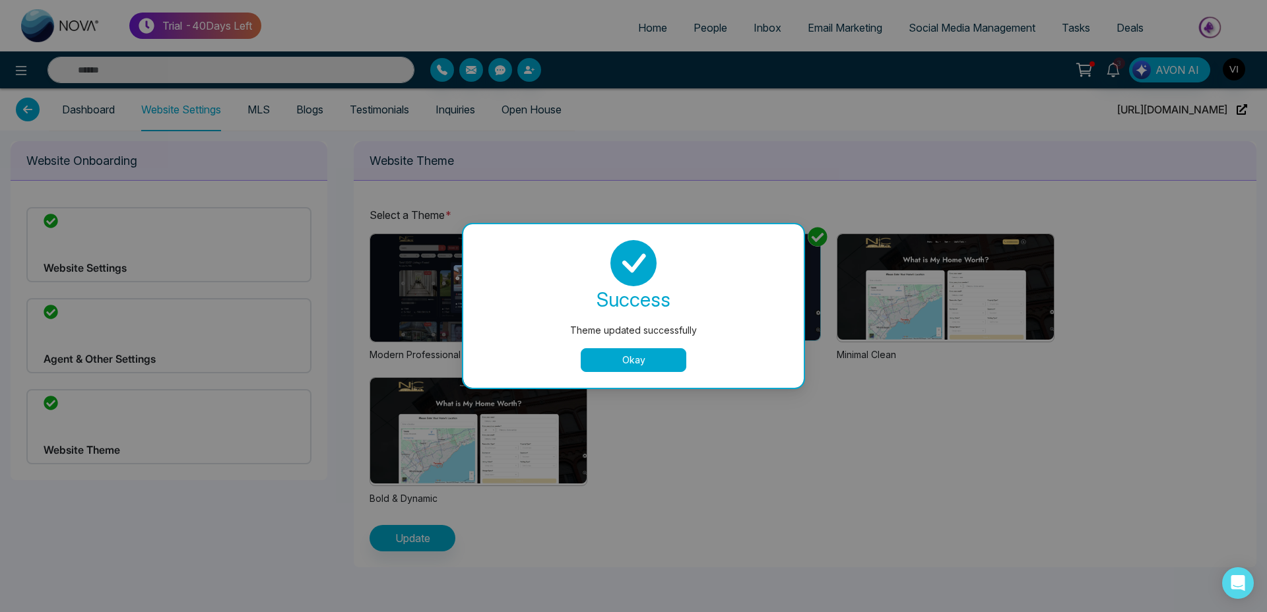
click at [640, 361] on button "Okay" at bounding box center [634, 360] width 106 height 24
